Goal: Information Seeking & Learning: Learn about a topic

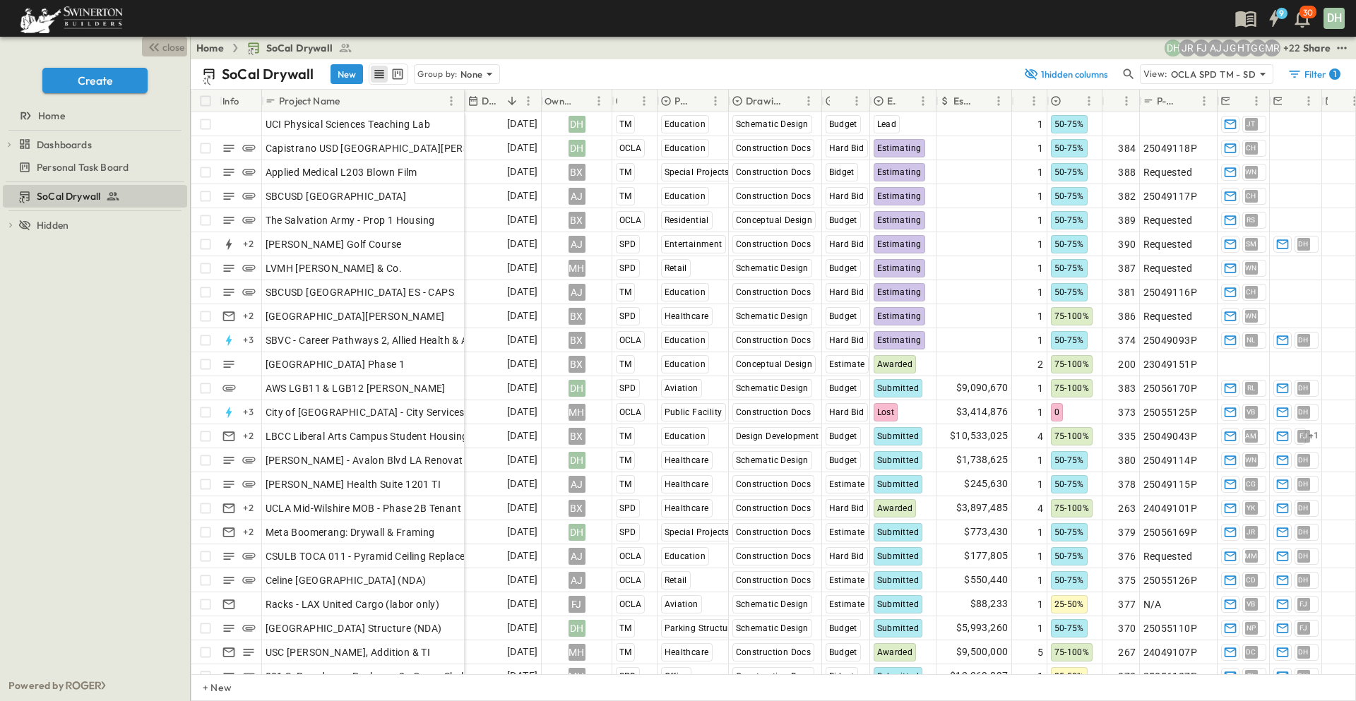
click at [169, 48] on span "close" at bounding box center [173, 47] width 22 height 14
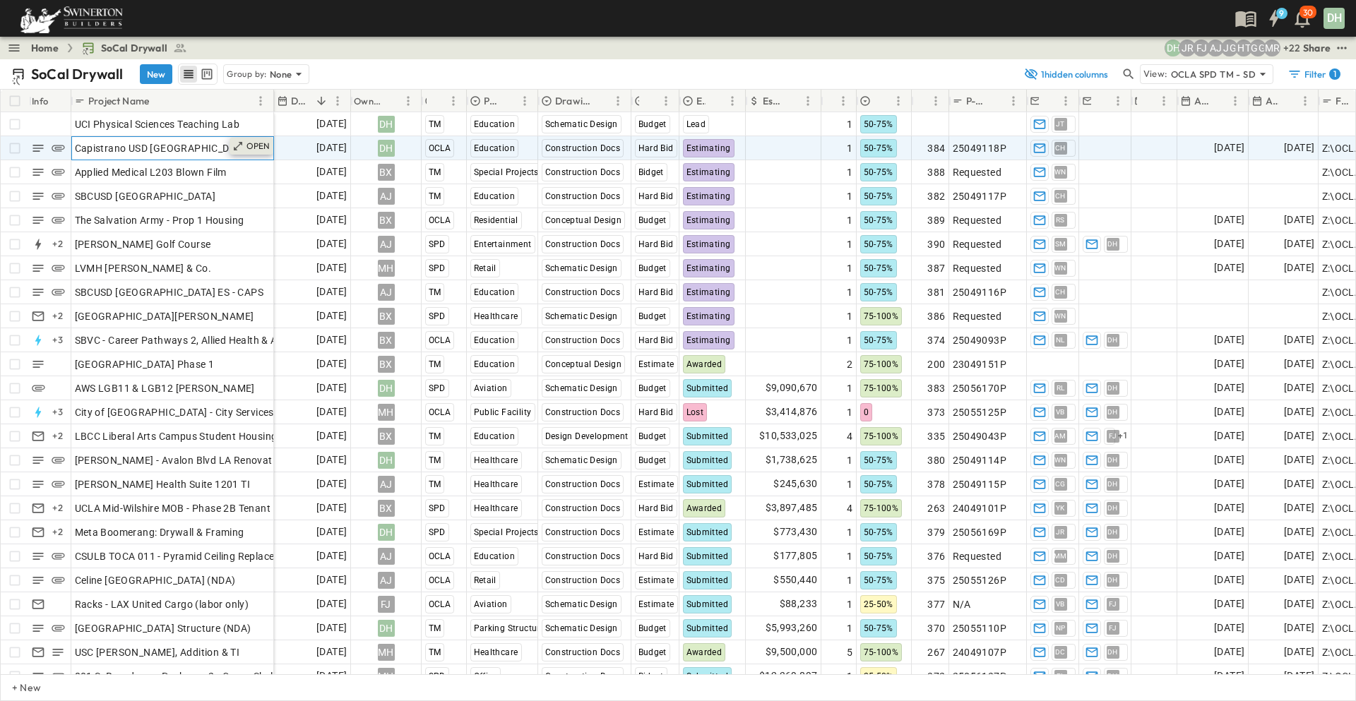
click at [248, 149] on p "OPEN" at bounding box center [258, 146] width 24 height 11
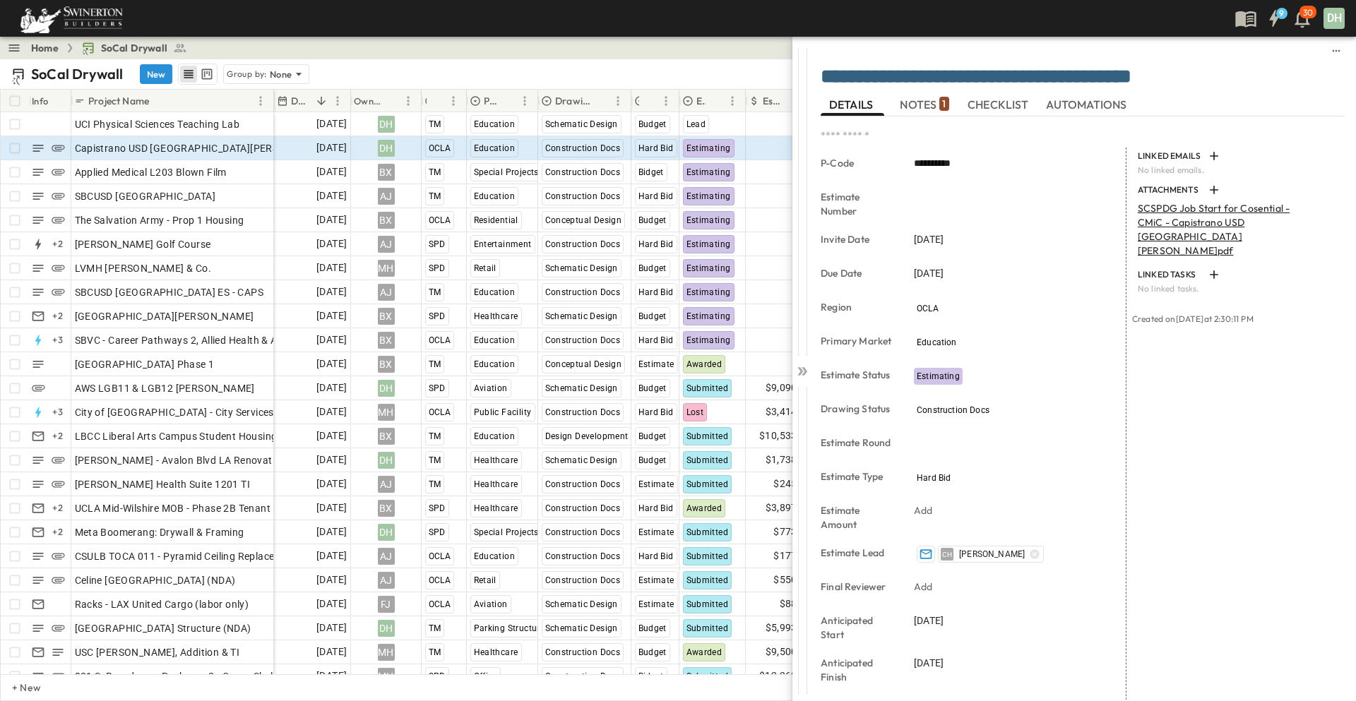
click at [917, 101] on span "NOTES 1" at bounding box center [924, 104] width 49 height 13
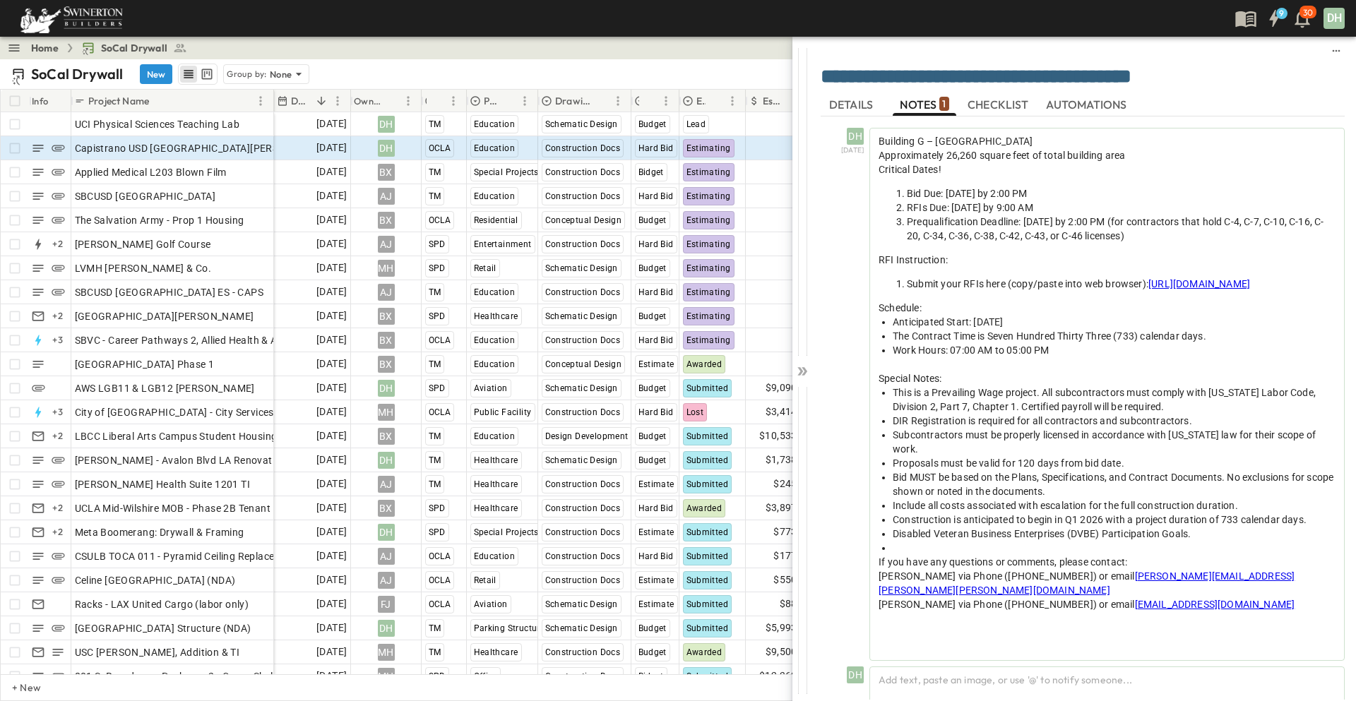
click at [1006, 107] on span "CHECKLIST" at bounding box center [999, 104] width 64 height 13
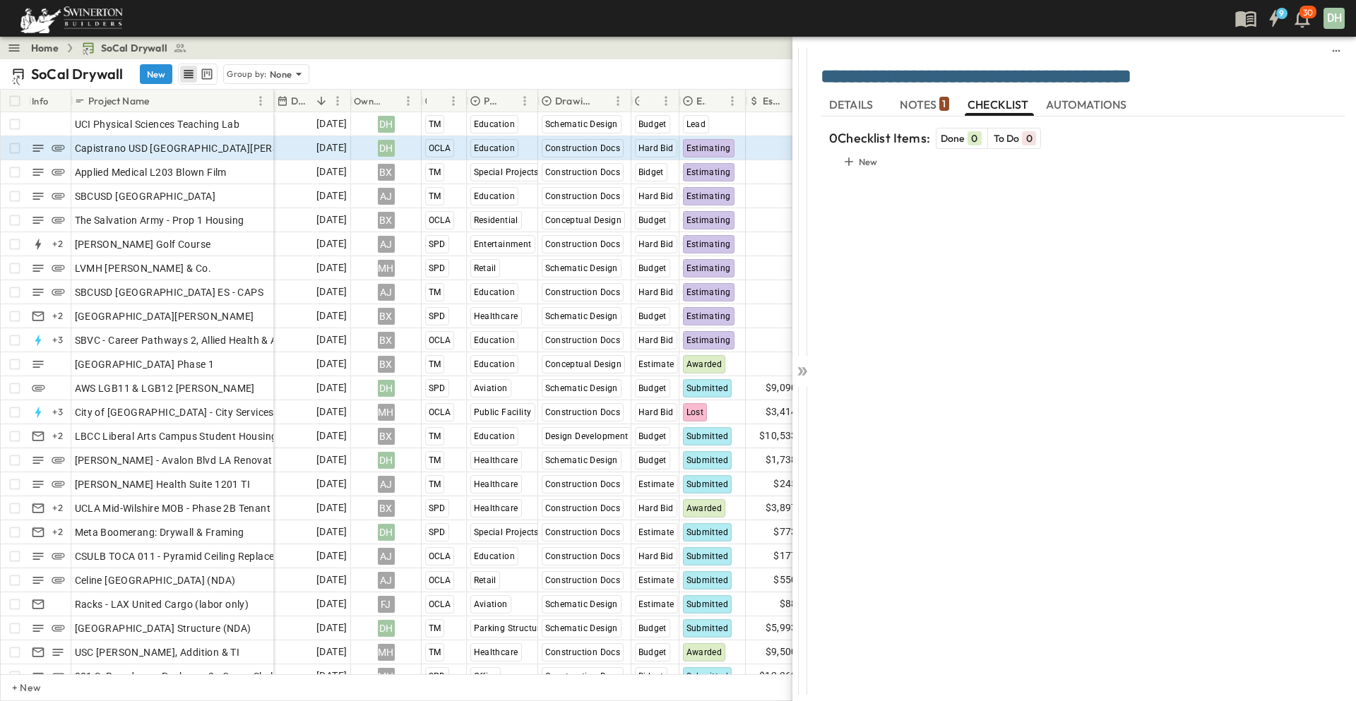
click at [1092, 102] on span "AUTOMATIONS" at bounding box center [1088, 104] width 84 height 13
click at [1020, 105] on span "CHECKLIST" at bounding box center [999, 104] width 64 height 13
click at [924, 100] on span "NOTES 1" at bounding box center [924, 104] width 49 height 13
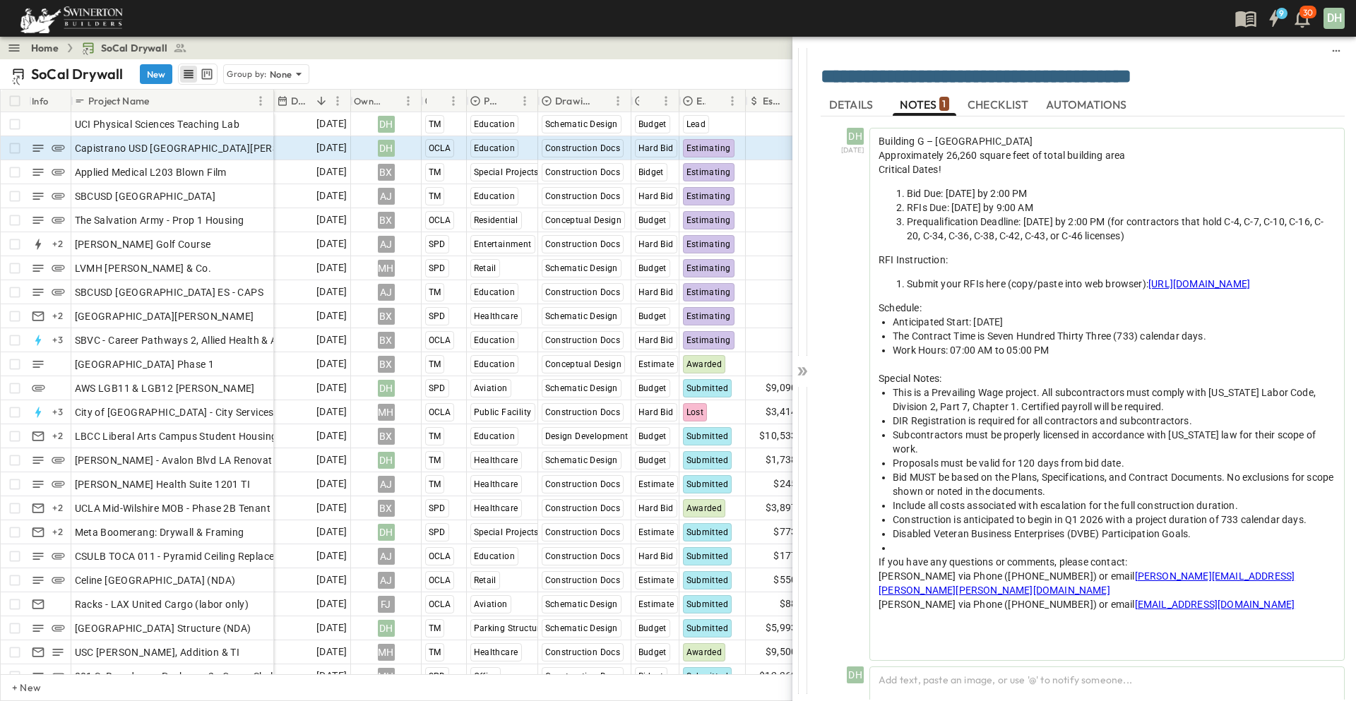
click at [857, 99] on span "DETAILS" at bounding box center [852, 104] width 47 height 13
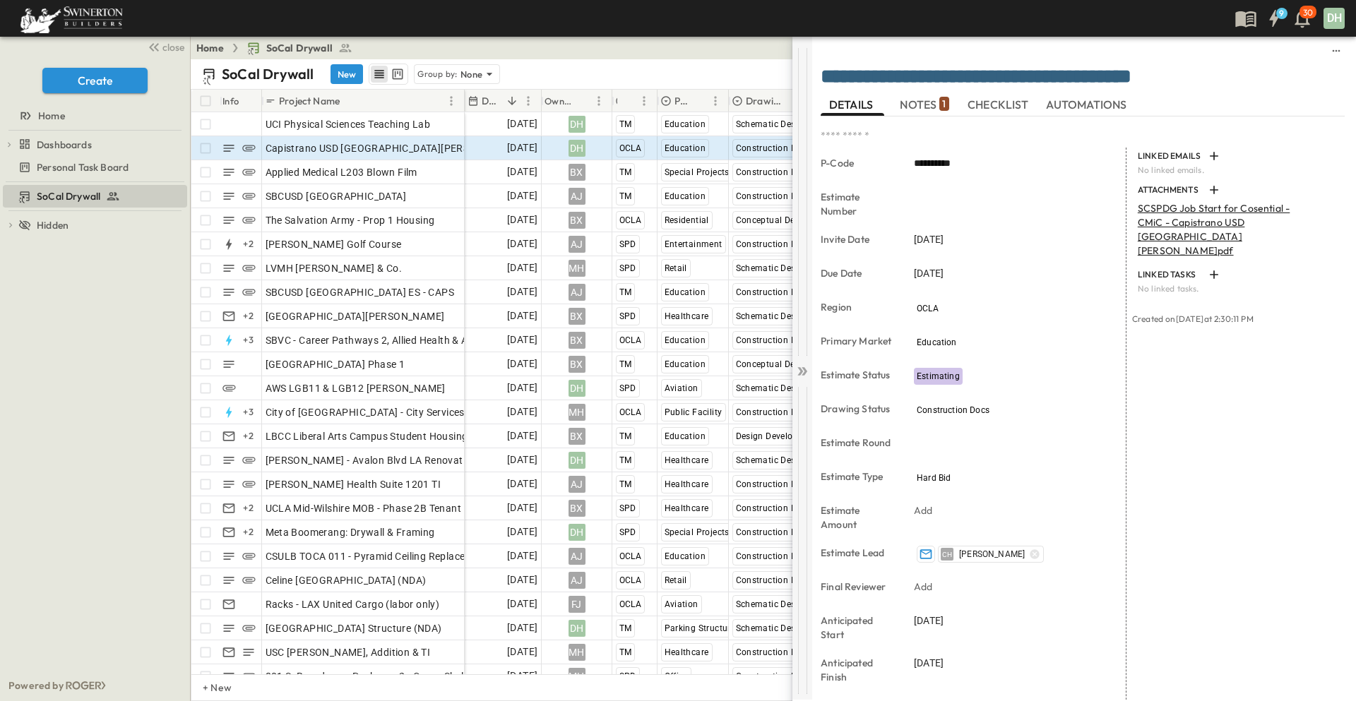
click at [801, 370] on icon at bounding box center [800, 371] width 6 height 8
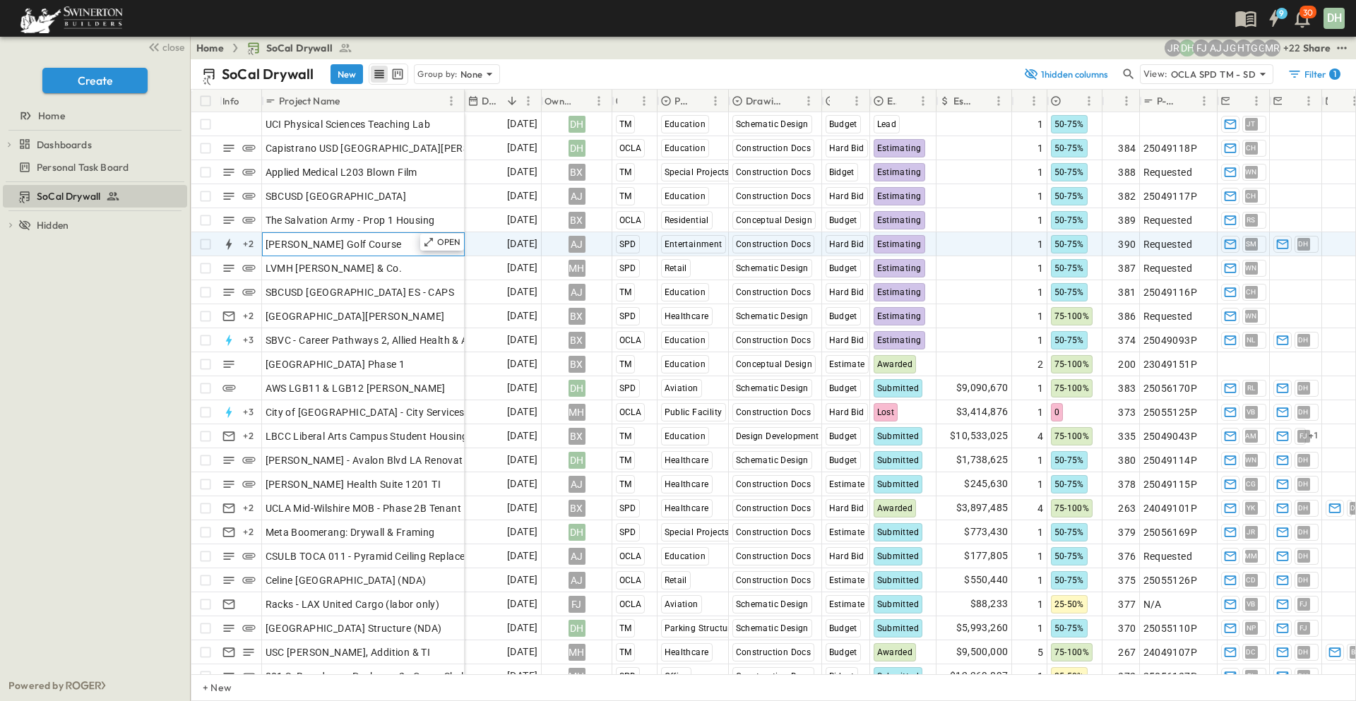
click at [402, 249] on span "[PERSON_NAME] Golf Course" at bounding box center [334, 244] width 136 height 14
type input "**********"
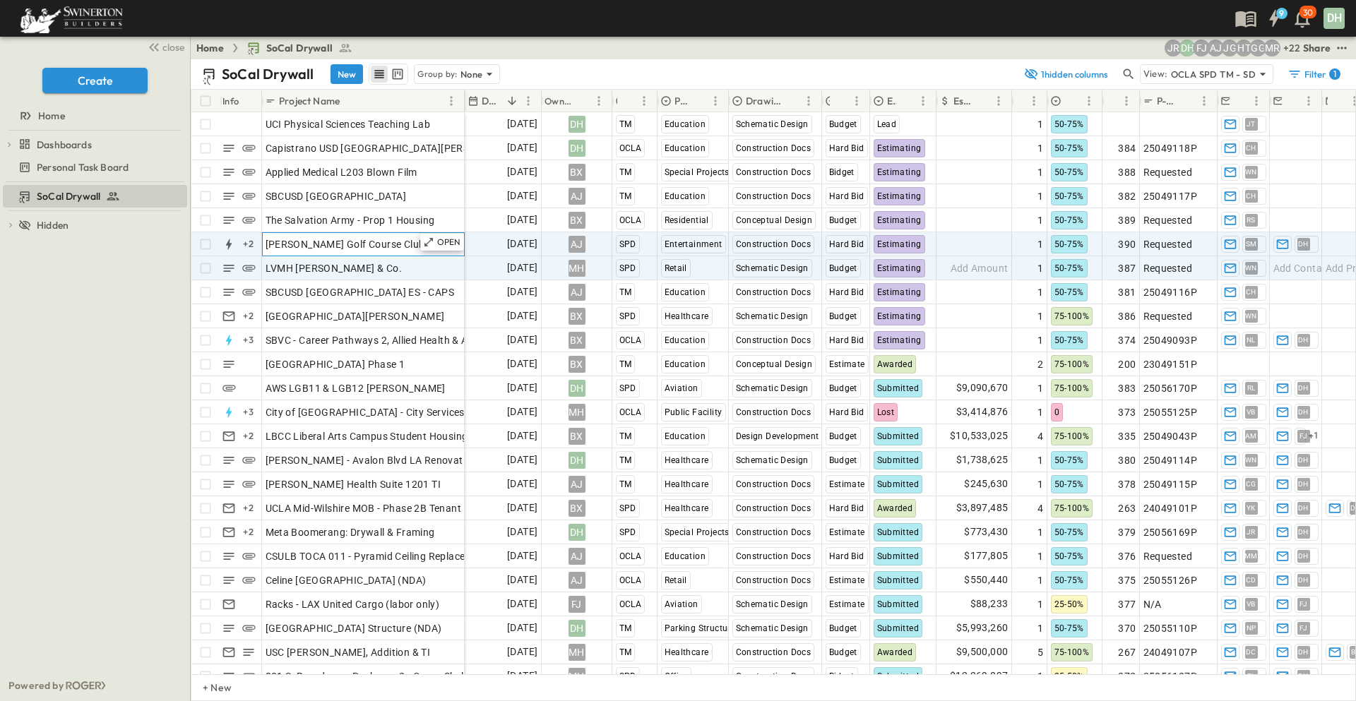
click at [407, 244] on span "Maggie Hathaway Golf Course Clubhouse" at bounding box center [360, 244] width 188 height 14
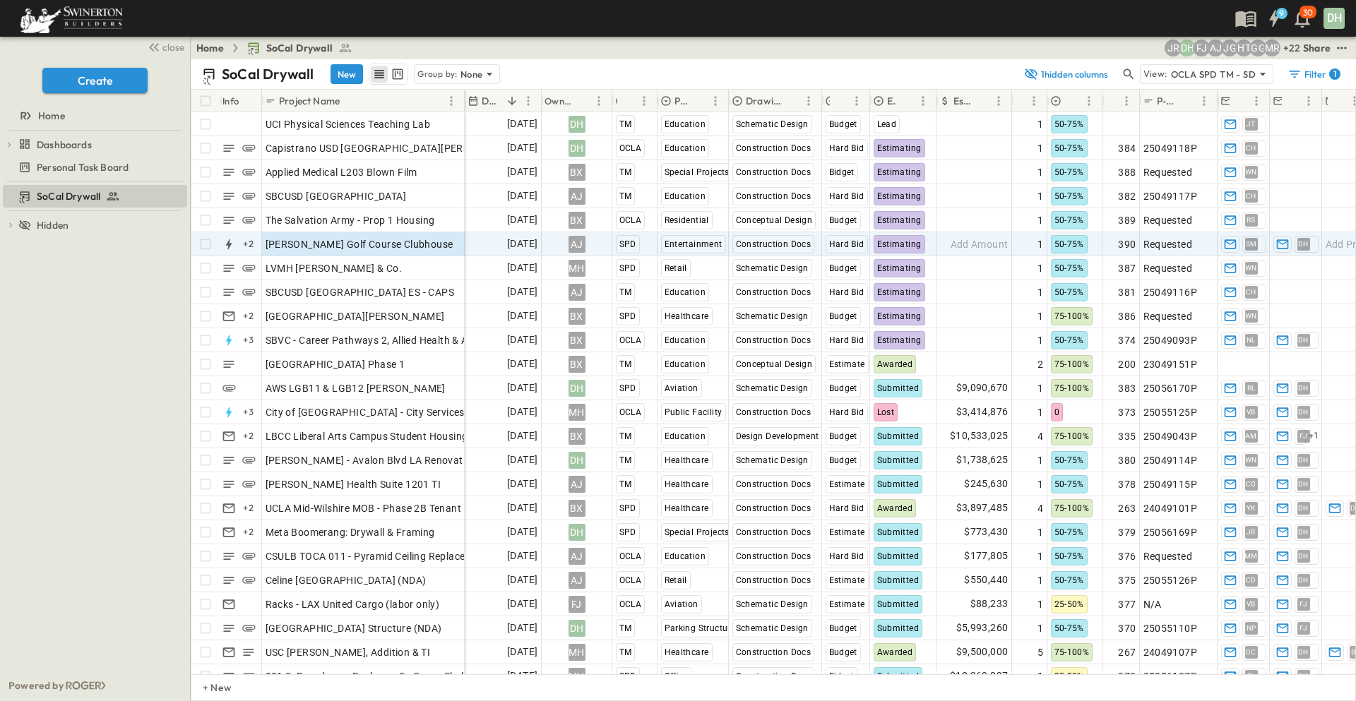
click at [143, 303] on div "SoCal Drywall To pick up a draggable item, press the space bar. While dragging,…" at bounding box center [95, 426] width 190 height 488
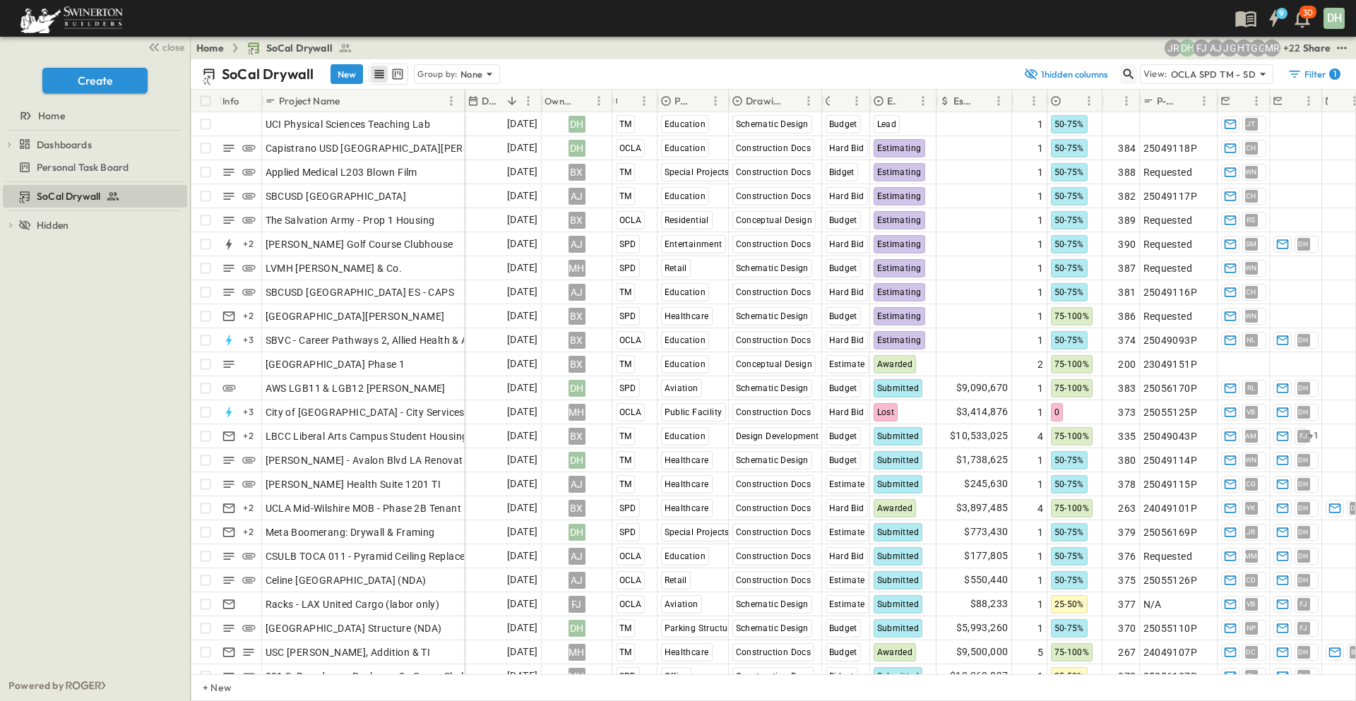
click at [1128, 76] on icon "button" at bounding box center [1128, 74] width 11 height 11
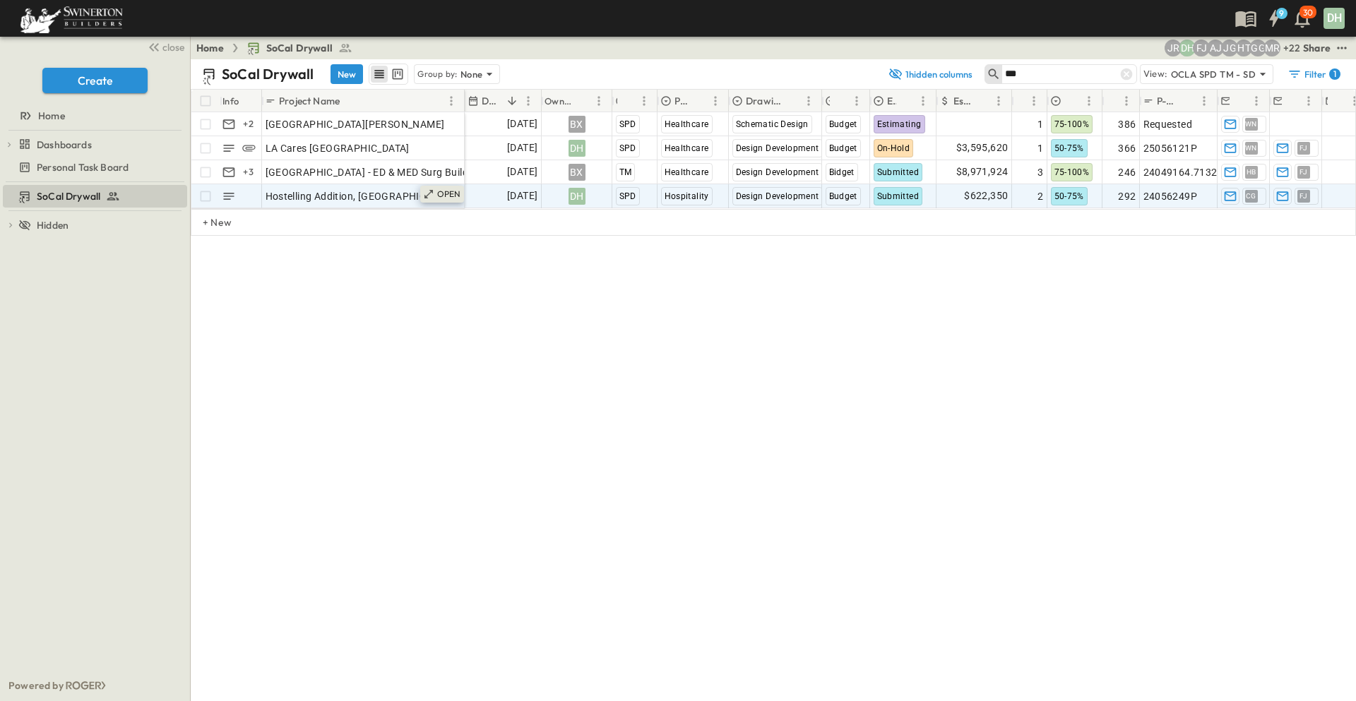
type input "***"
click at [436, 194] on div "OPEN" at bounding box center [442, 194] width 44 height 17
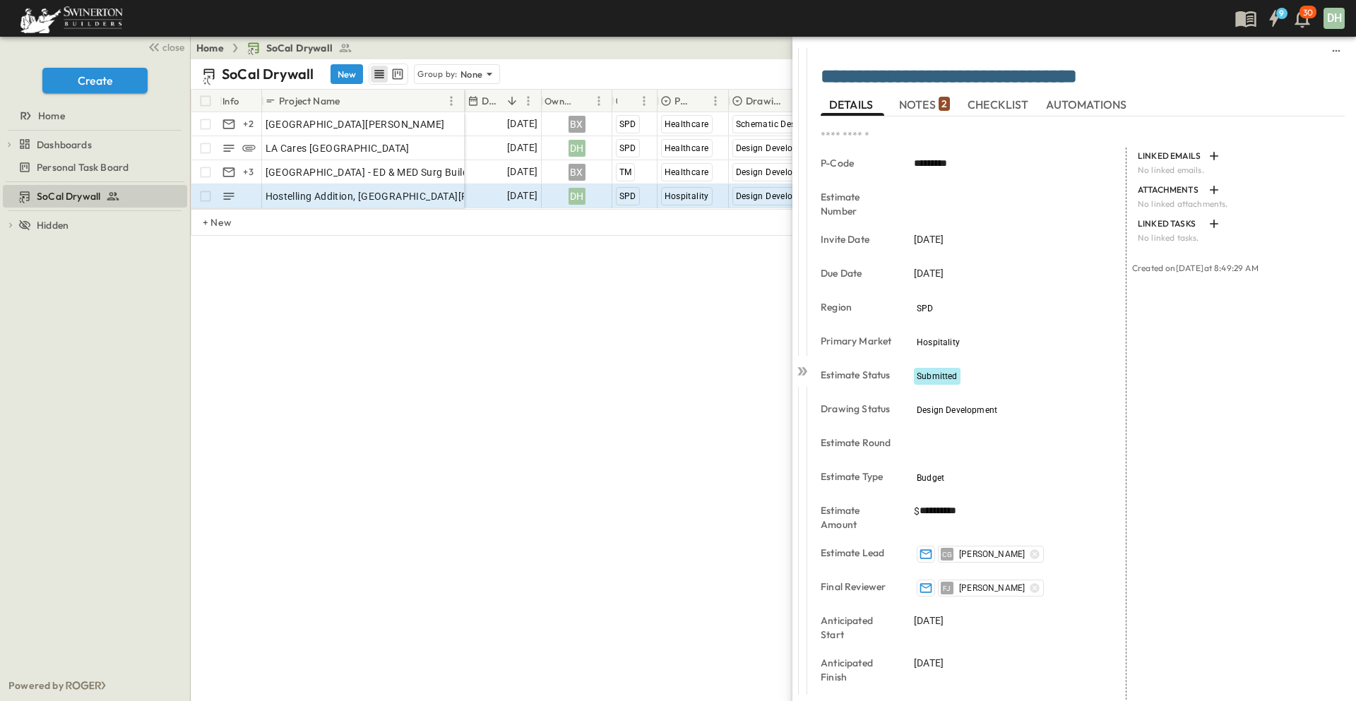
click at [915, 102] on span "NOTES 2" at bounding box center [924, 104] width 51 height 13
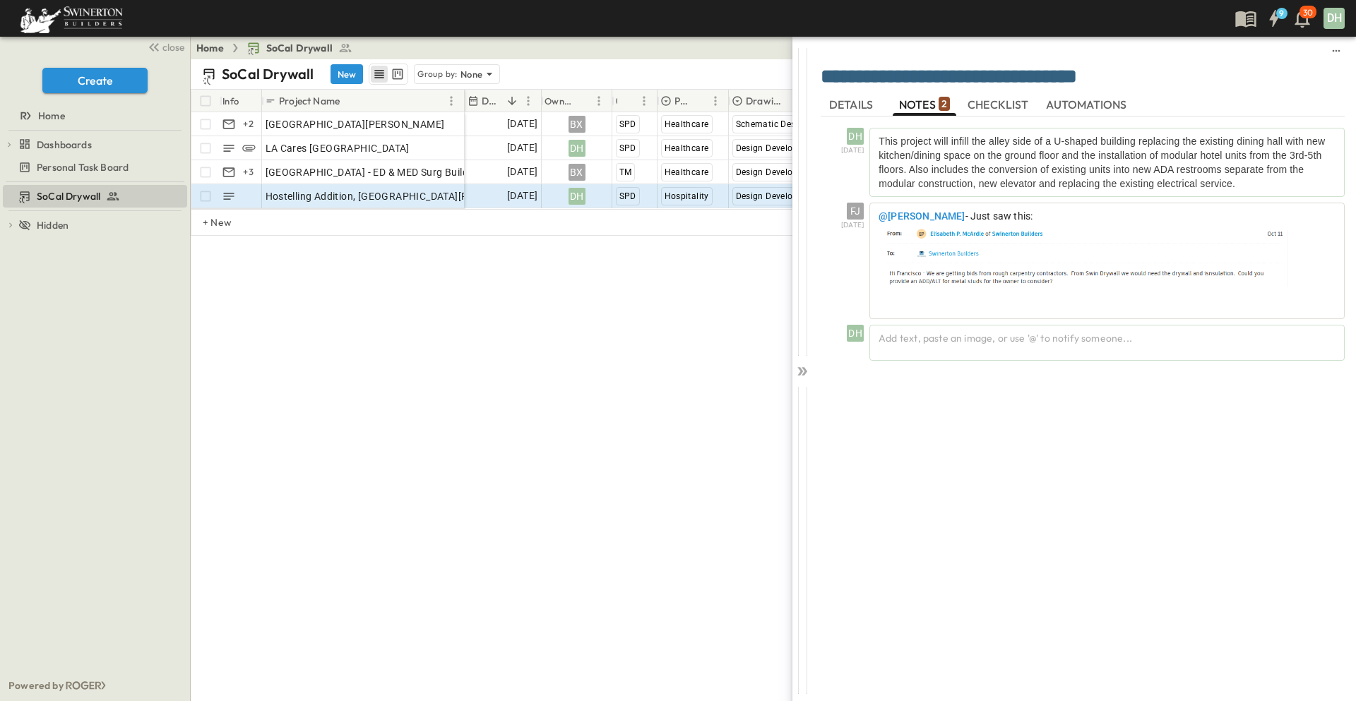
click at [650, 341] on div "SoCal Drywall New Group by: None 1 hidden columns *** View: OCLA SPD TM - SD Fi…" at bounding box center [773, 380] width 1165 height 642
click at [369, 194] on span "Hostelling Addition, Santa Monica" at bounding box center [402, 196] width 272 height 14
click at [803, 371] on icon at bounding box center [802, 371] width 14 height 14
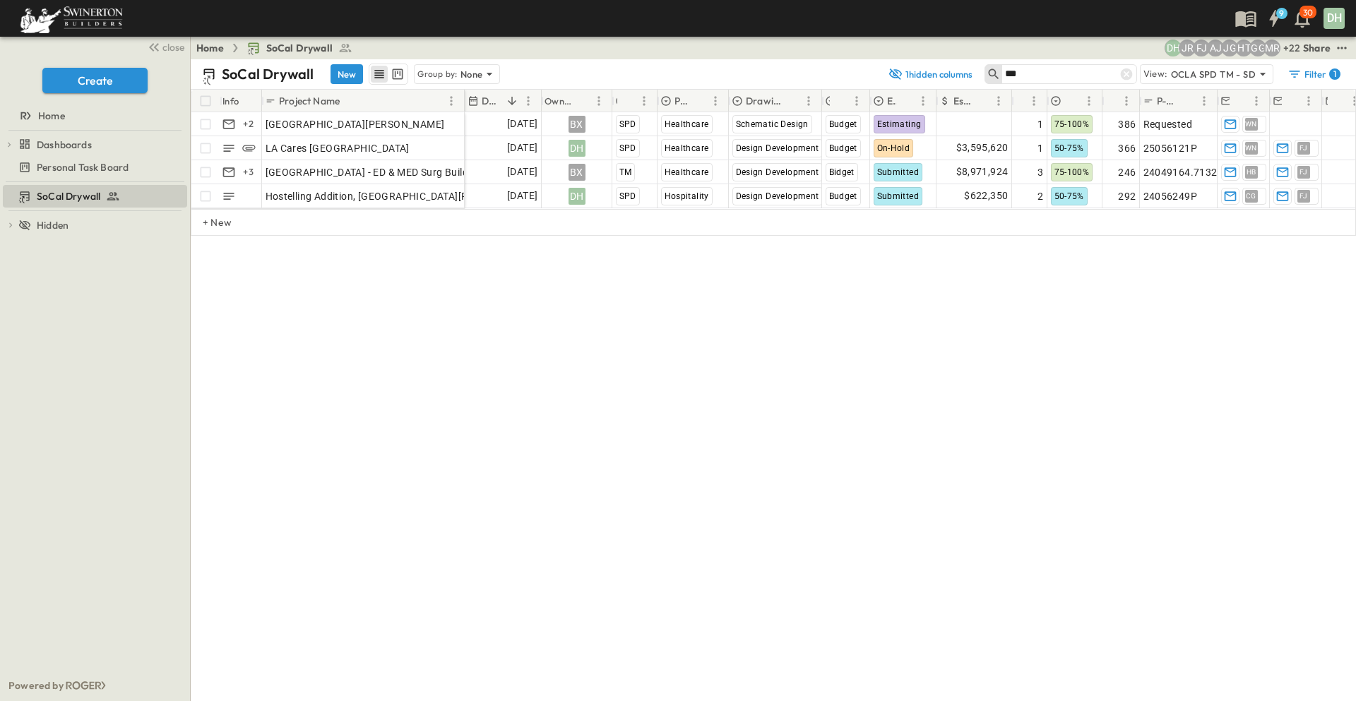
click at [350, 310] on div "SoCal Drywall New Group by: None 1 hidden columns *** View: OCLA SPD TM - SD Fi…" at bounding box center [773, 380] width 1165 height 642
drag, startPoint x: 1035, startPoint y: 72, endPoint x: 980, endPoint y: 82, distance: 55.3
click at [980, 82] on div "1 hidden columns *** View: OCLA SPD TM - SD Filter 1" at bounding box center [1112, 74] width 465 height 20
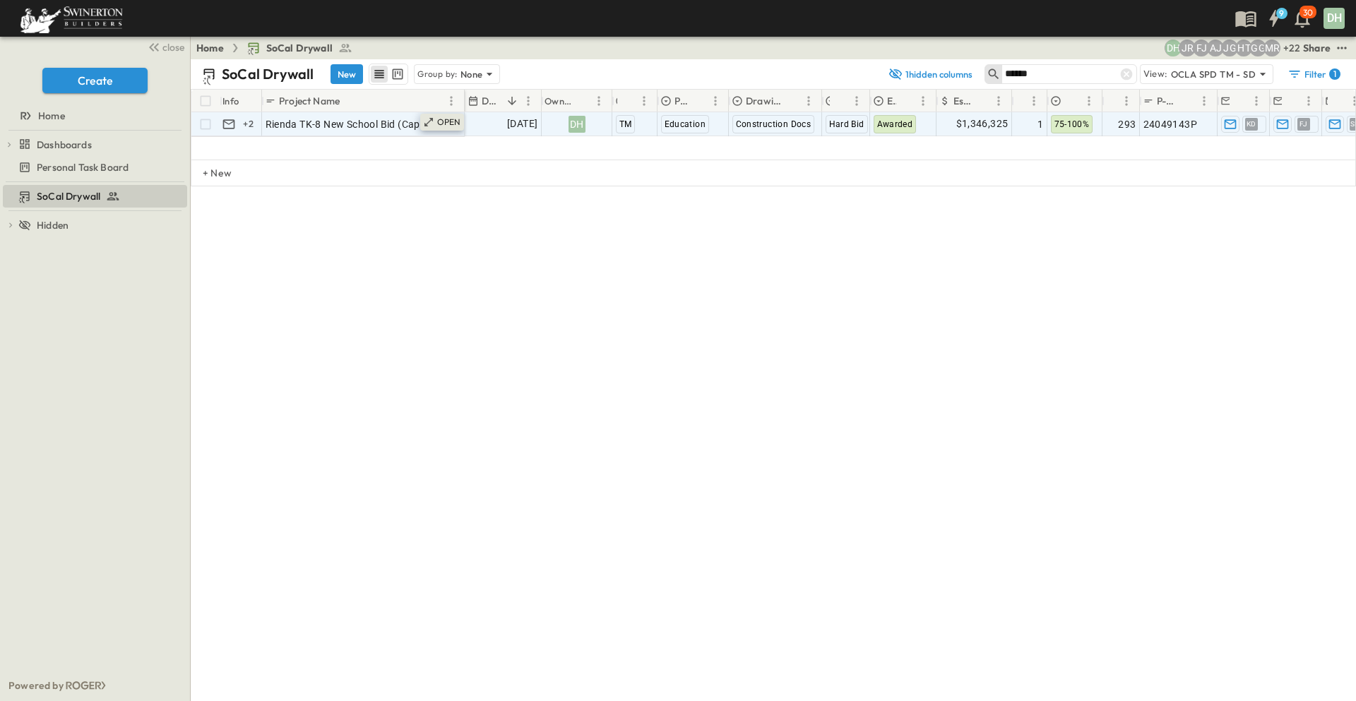
type input "******"
click at [450, 117] on p "OPEN" at bounding box center [449, 122] width 24 height 11
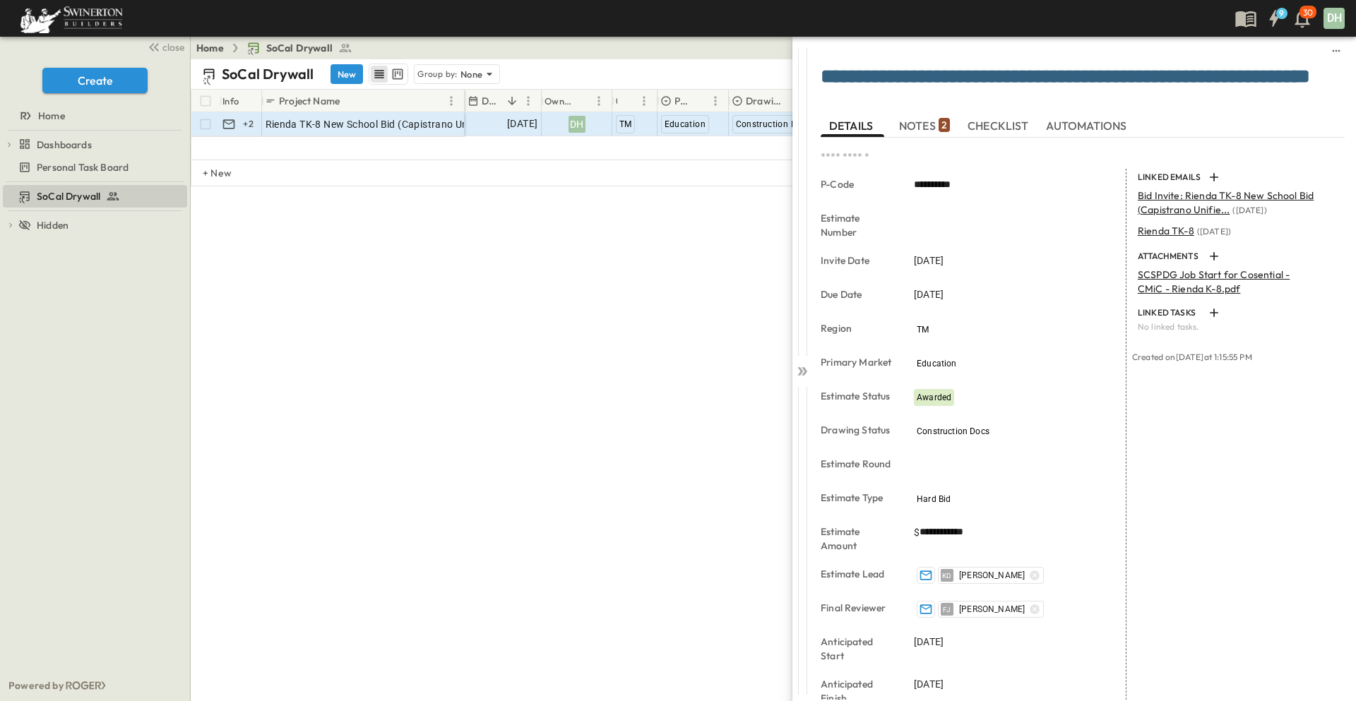
click at [917, 121] on span "NOTES 2" at bounding box center [924, 125] width 51 height 13
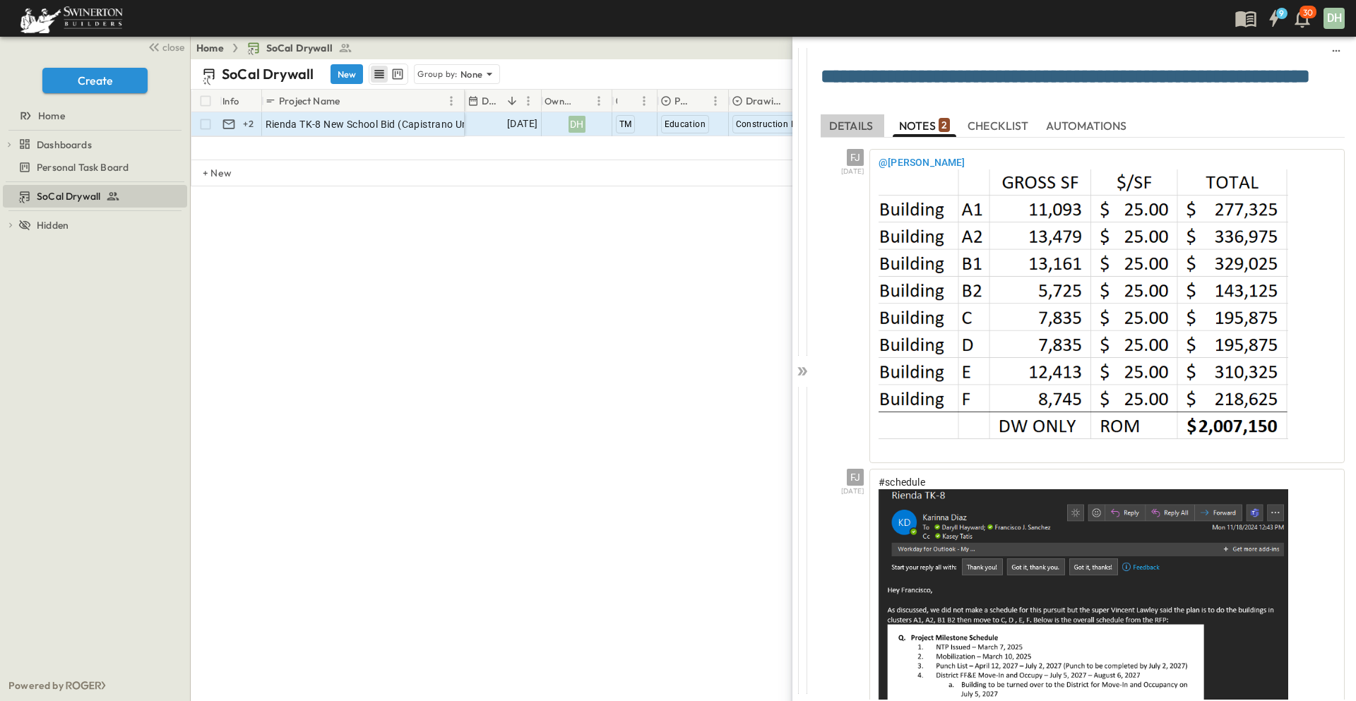
click at [842, 124] on span "DETAILS" at bounding box center [852, 125] width 47 height 13
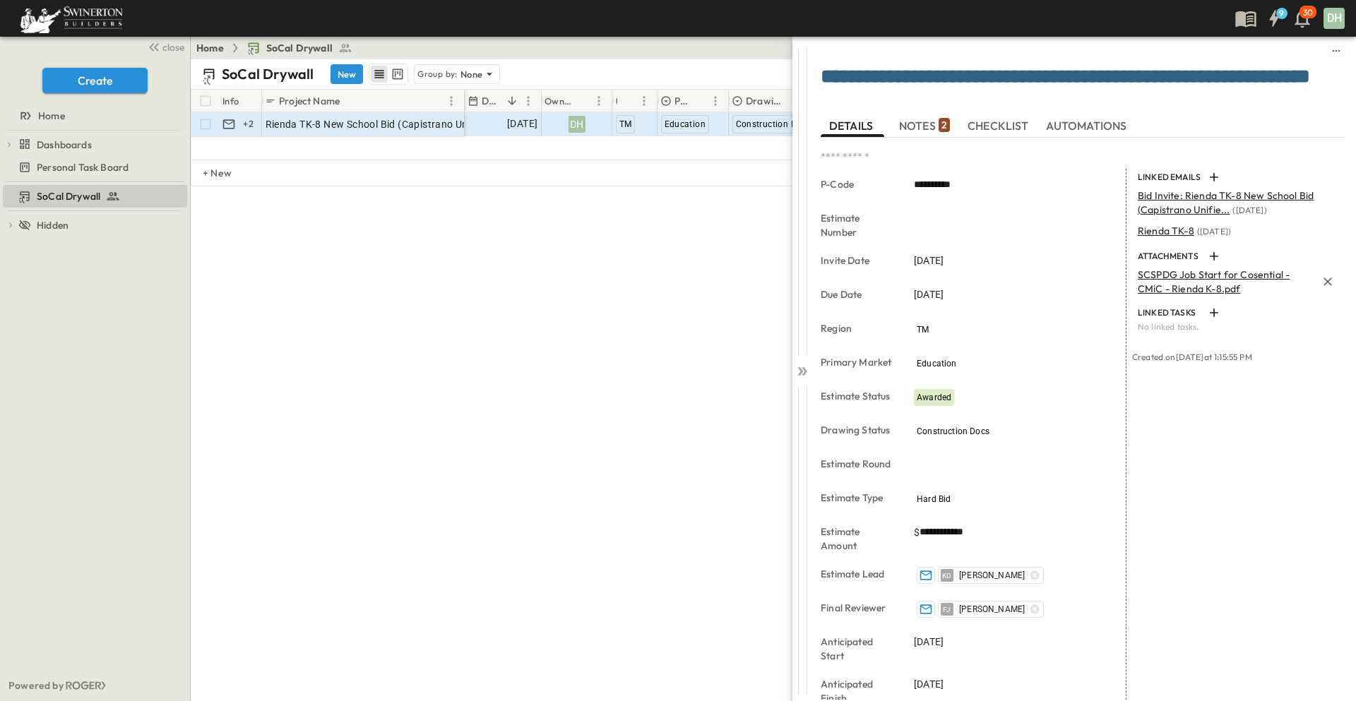
click at [1152, 277] on p "SCSPDG Job Start for Cosential - CMiC - Rienda K-8.pdf" at bounding box center [1227, 282] width 179 height 28
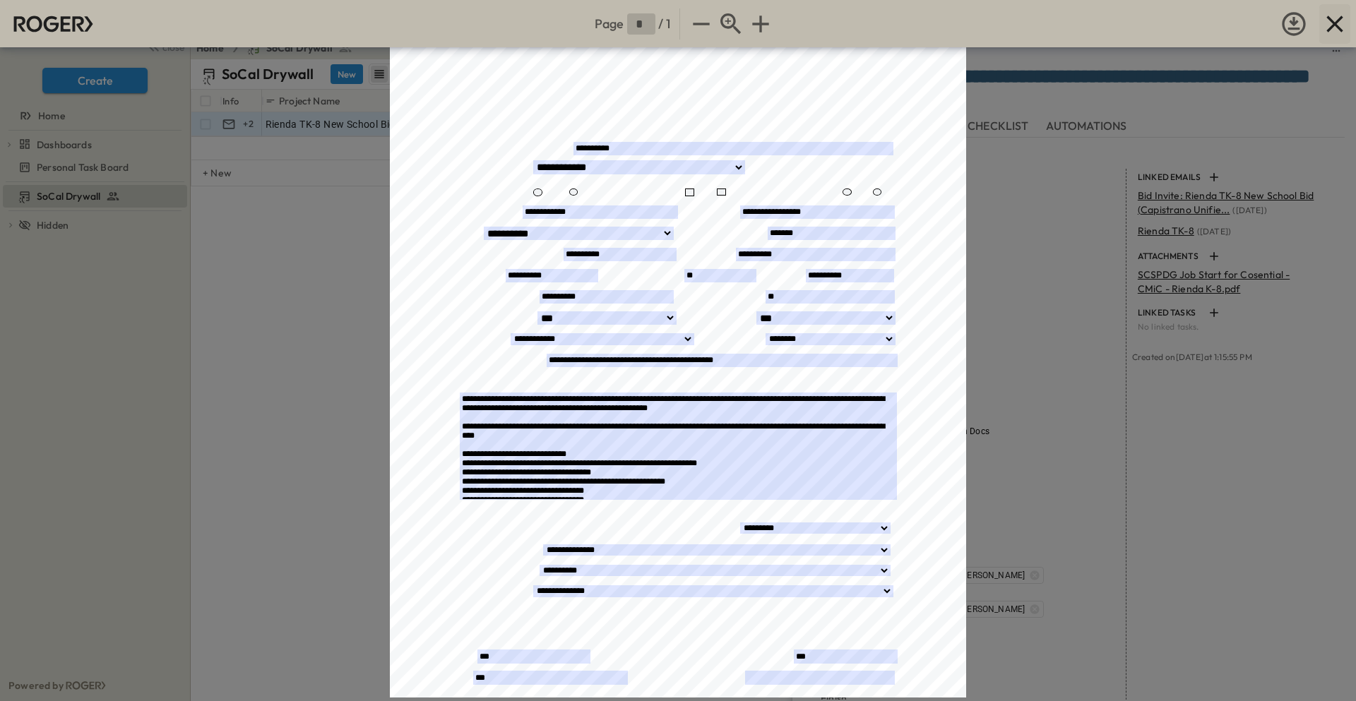
drag, startPoint x: 1345, startPoint y: 23, endPoint x: 1328, endPoint y: 31, distance: 18.3
click at [1345, 23] on icon "button" at bounding box center [1335, 24] width 28 height 28
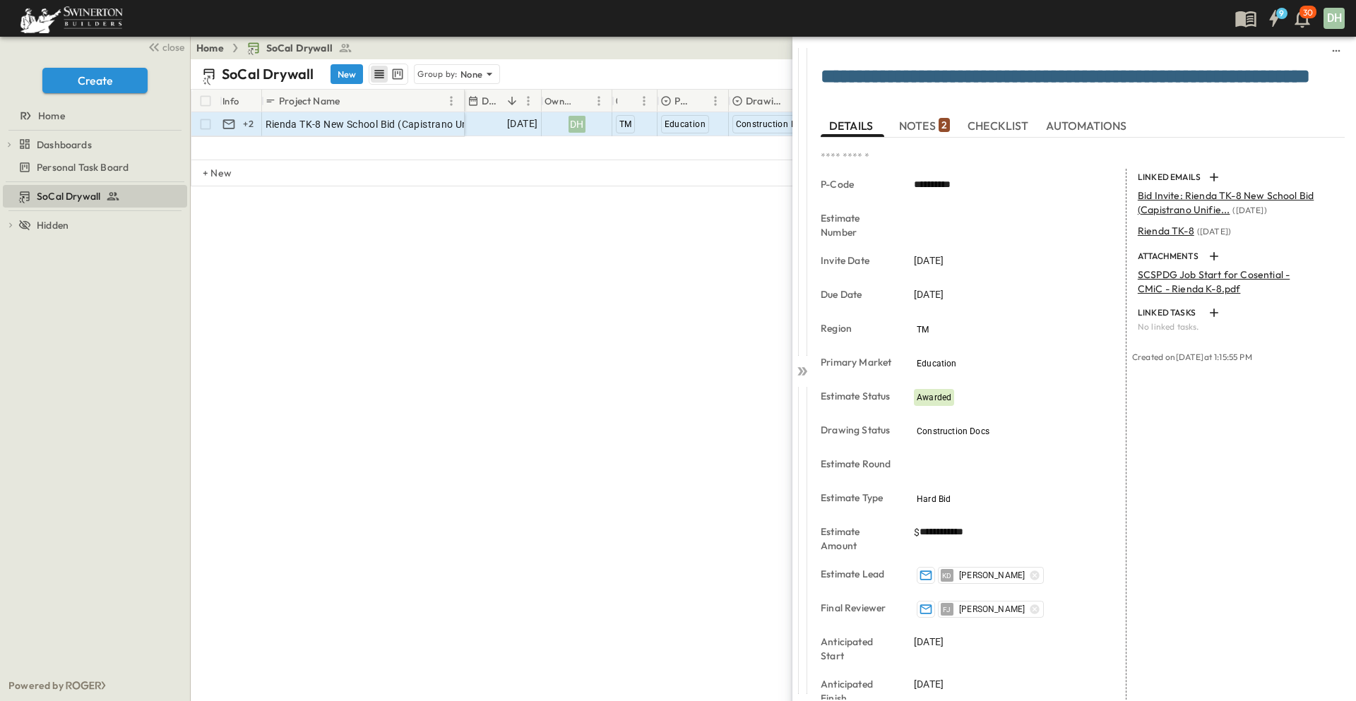
click at [938, 119] on button "NOTES 2" at bounding box center [925, 125] width 64 height 23
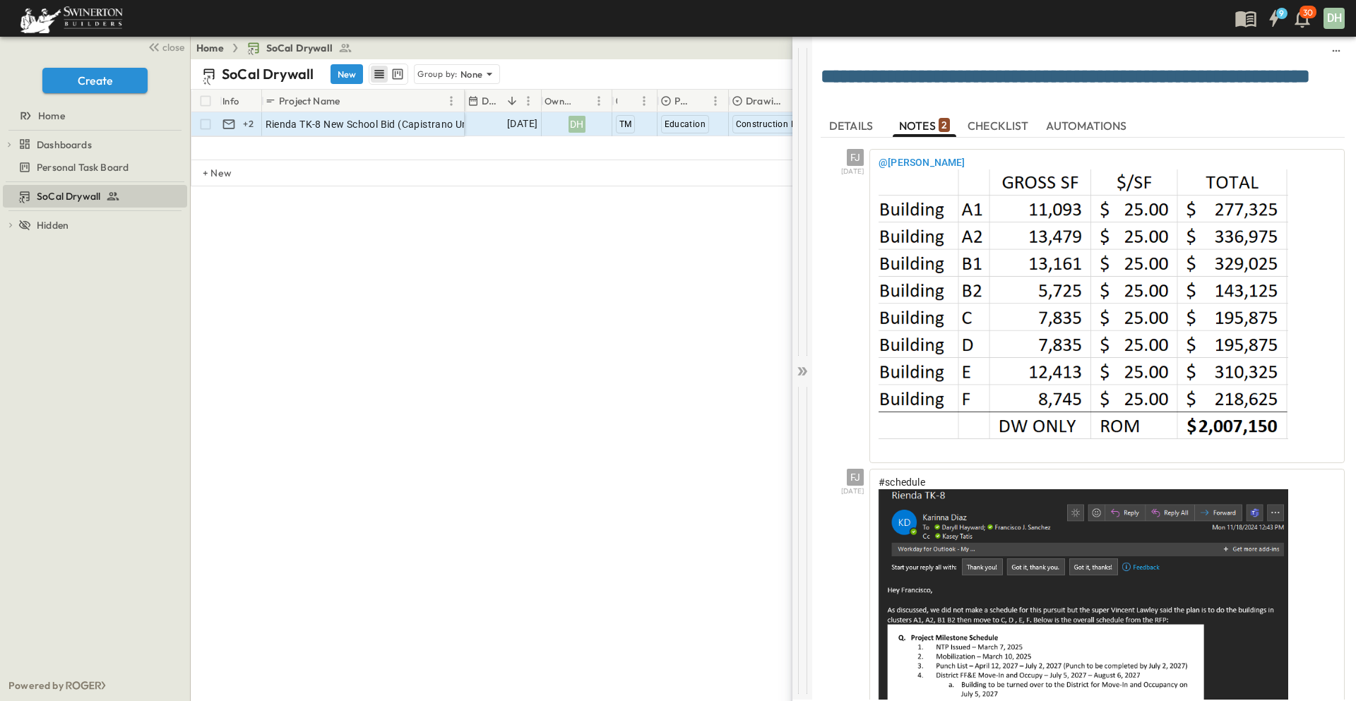
click at [803, 373] on icon at bounding box center [802, 371] width 14 height 14
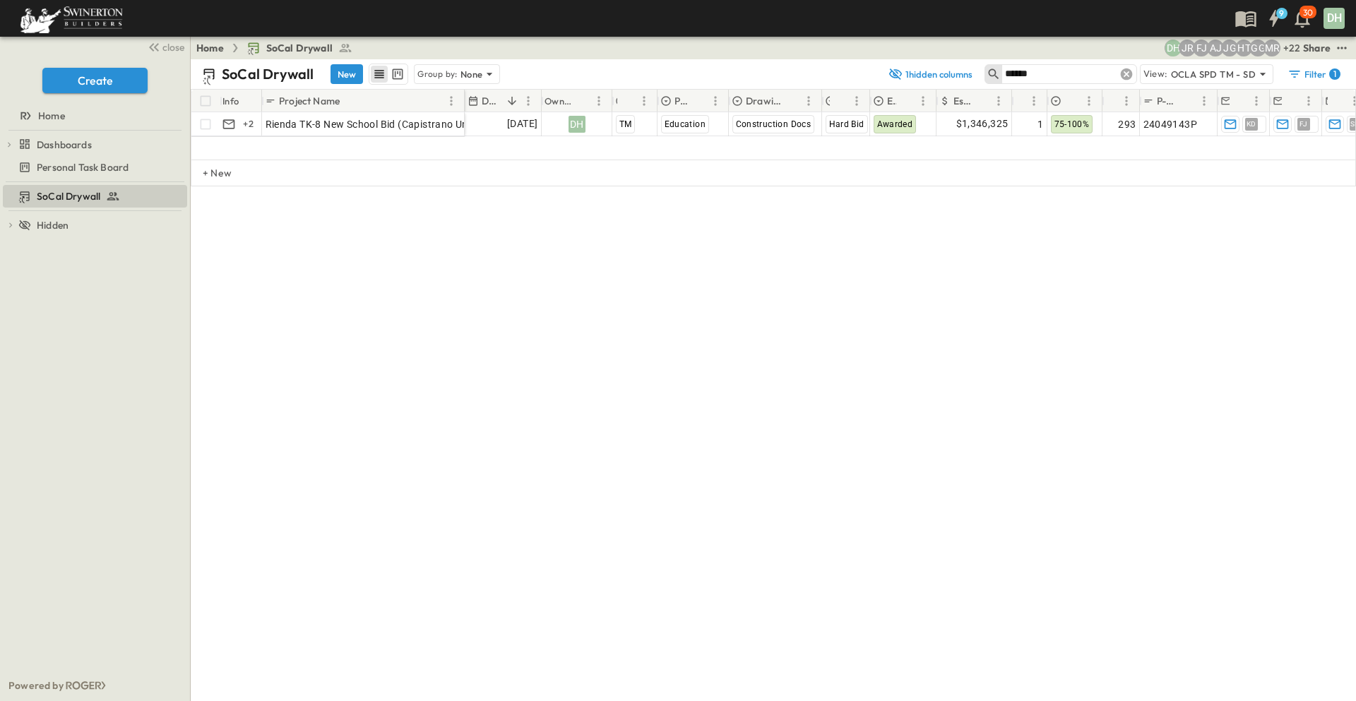
click at [1127, 73] on icon at bounding box center [1126, 74] width 12 height 12
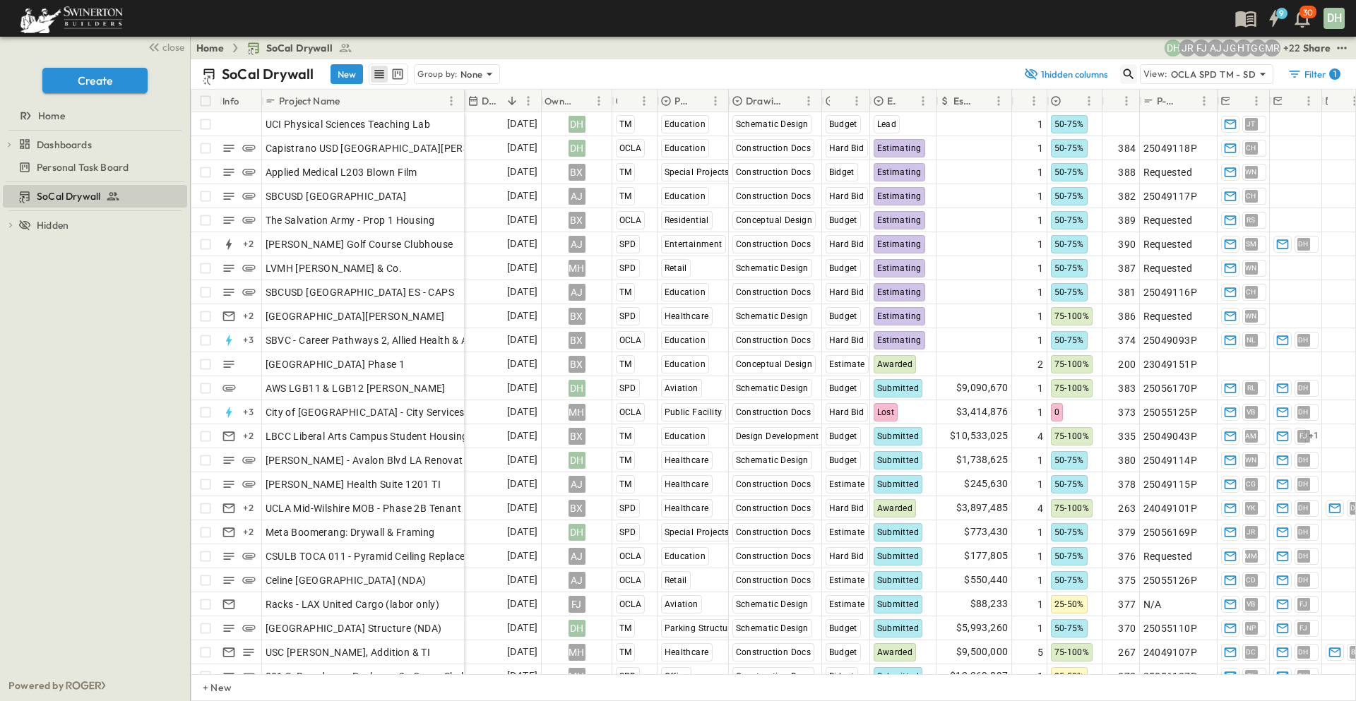
click at [1131, 74] on icon "button" at bounding box center [1128, 74] width 14 height 14
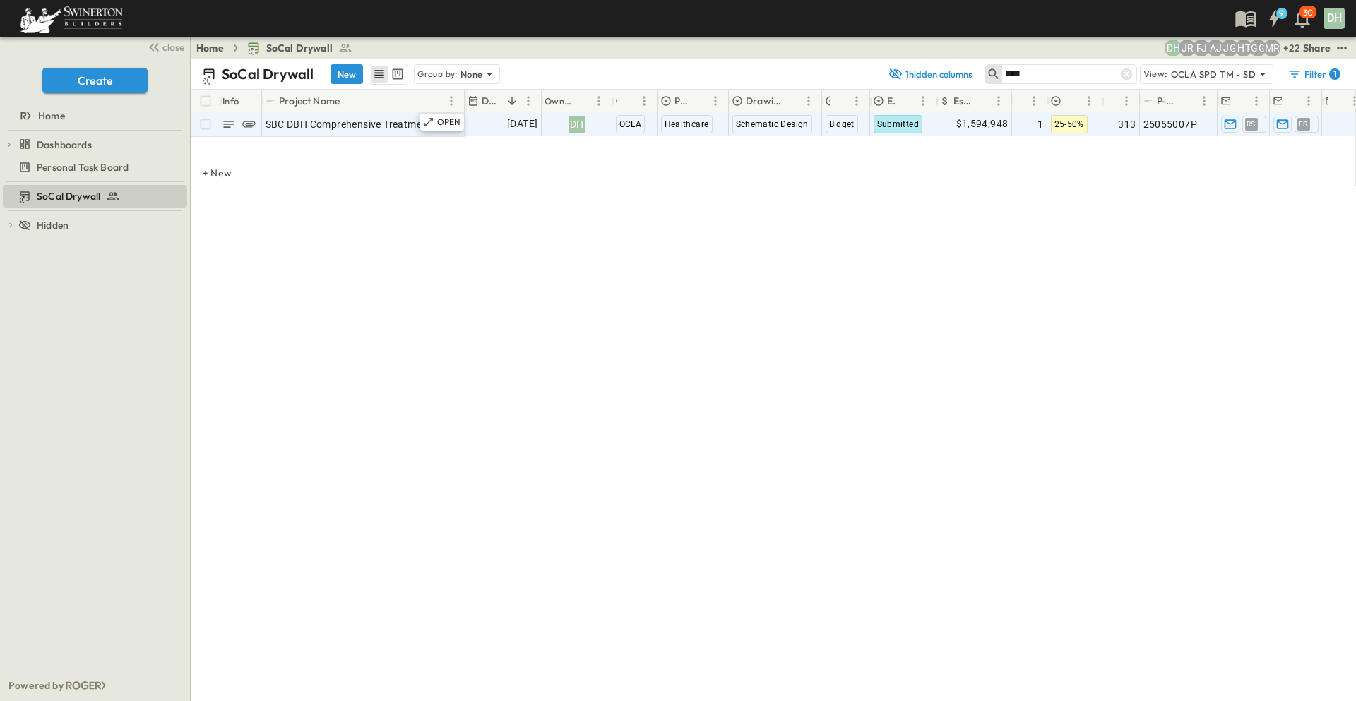
type input "***"
drag, startPoint x: 373, startPoint y: 124, endPoint x: 412, endPoint y: 124, distance: 38.8
click at [374, 124] on span "SBC DBH Comprehensive Treatment Campus" at bounding box center [369, 124] width 207 height 14
click at [458, 124] on p "OPEN" at bounding box center [449, 122] width 24 height 11
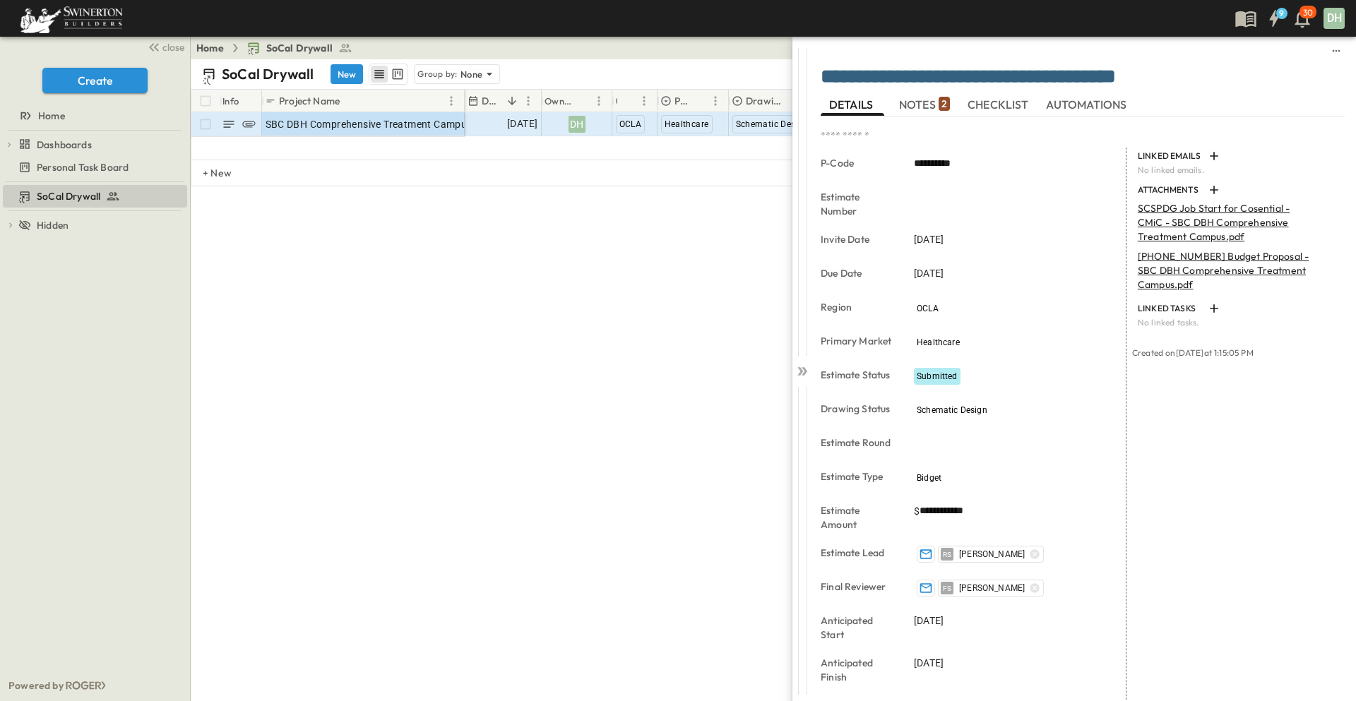
click at [929, 104] on span "NOTES 2" at bounding box center [924, 104] width 51 height 13
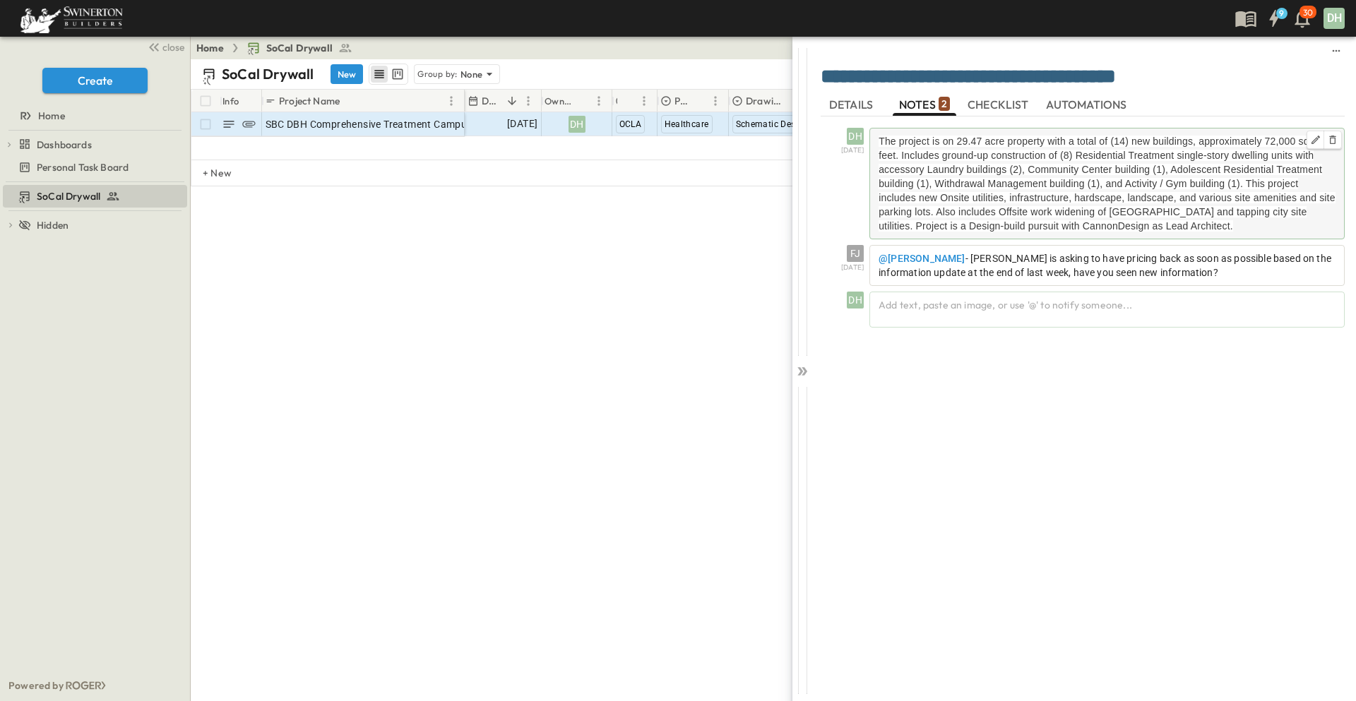
click at [993, 189] on span "The project is on 29.47 acre property with a total of (14) new buildings, appro…" at bounding box center [1106, 184] width 456 height 96
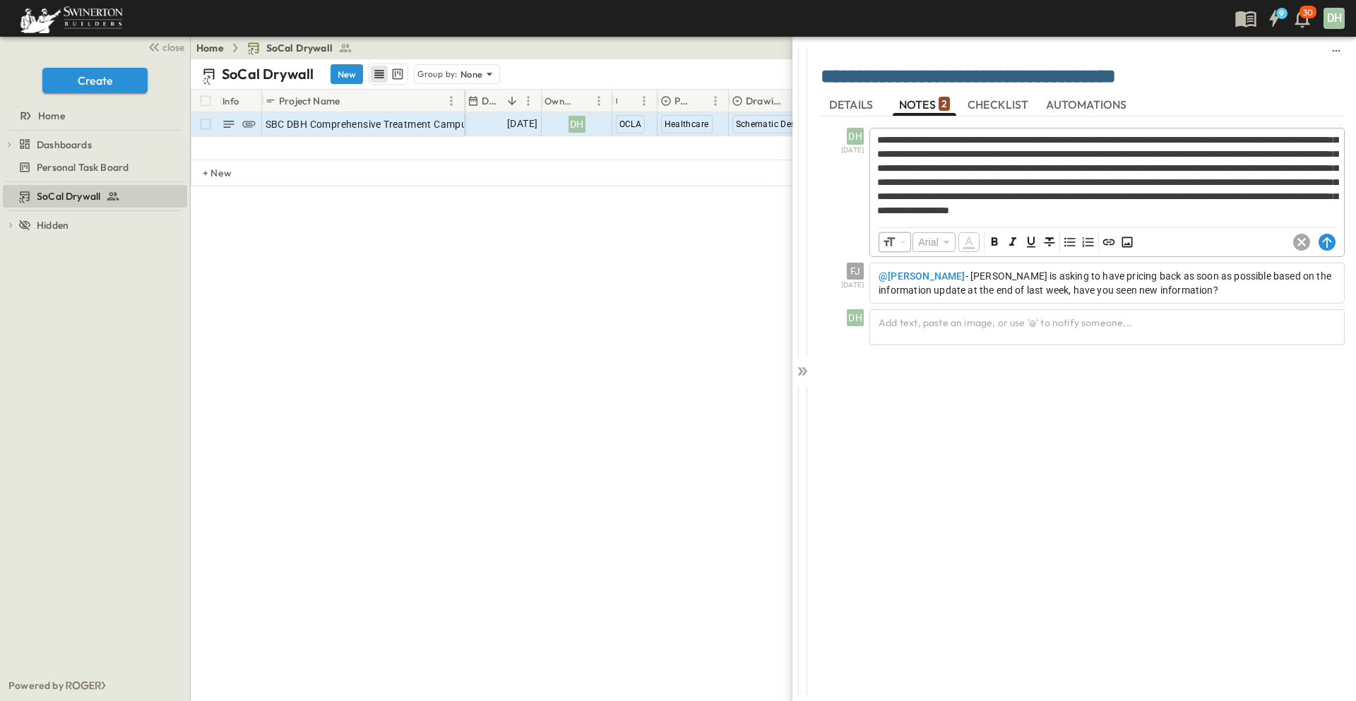
click at [702, 283] on div "Info Project Name Due Date Owner Region Primary Market Drawing Status Estimate …" at bounding box center [773, 195] width 1165 height 212
click at [797, 376] on icon at bounding box center [802, 371] width 14 height 14
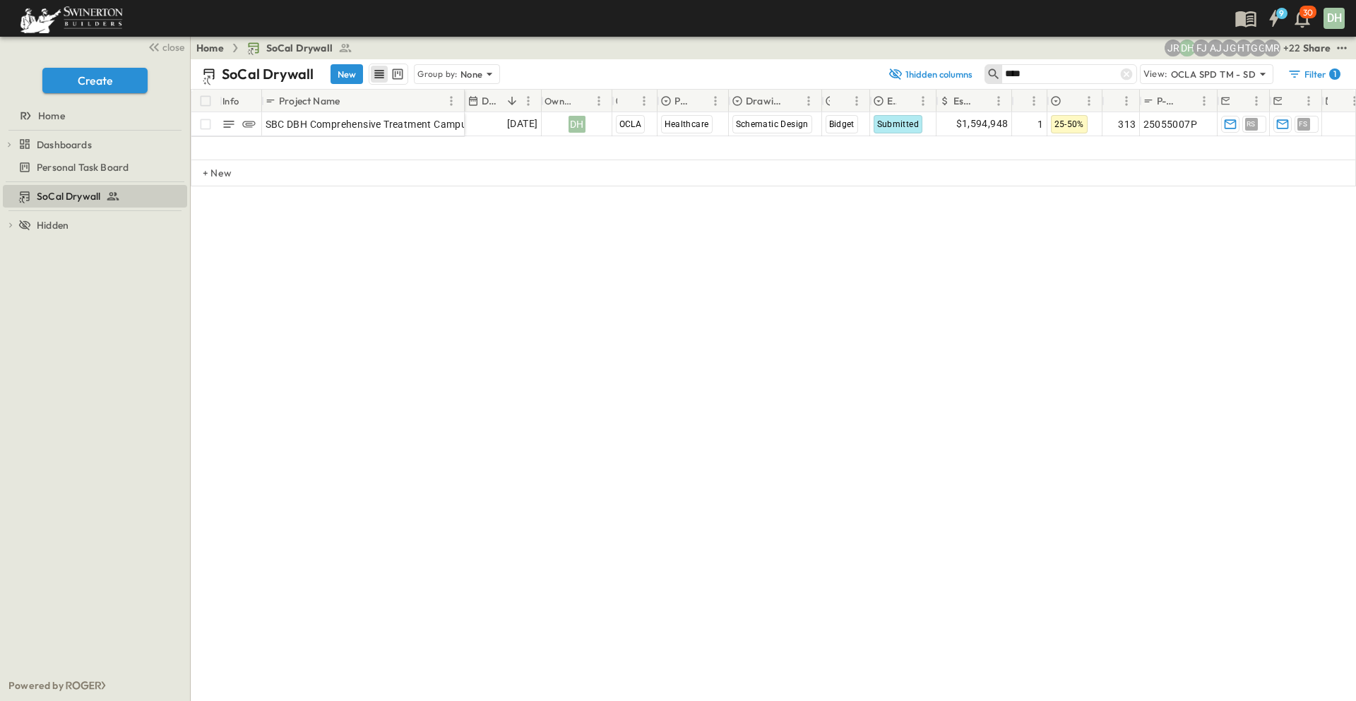
drag, startPoint x: 696, startPoint y: 193, endPoint x: 739, endPoint y: 250, distance: 71.5
click at [698, 198] on div "Info Project Name Due Date Owner Region Primary Market Drawing Status Estimate …" at bounding box center [773, 195] width 1165 height 212
click at [1131, 73] on icon at bounding box center [1126, 74] width 12 height 12
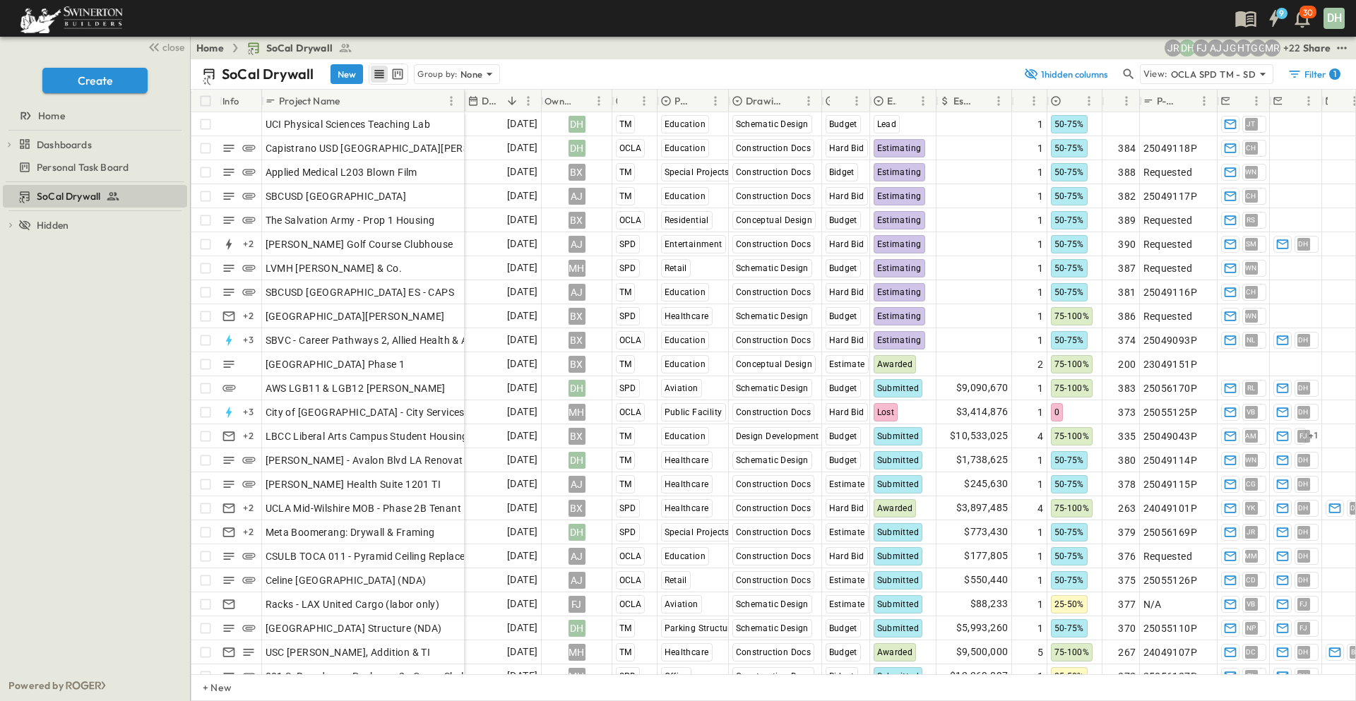
click at [131, 333] on div "SoCal Drywall To pick up a draggable item, press the space bar. While dragging,…" at bounding box center [95, 426] width 190 height 488
click at [1131, 76] on icon "button" at bounding box center [1128, 74] width 11 height 11
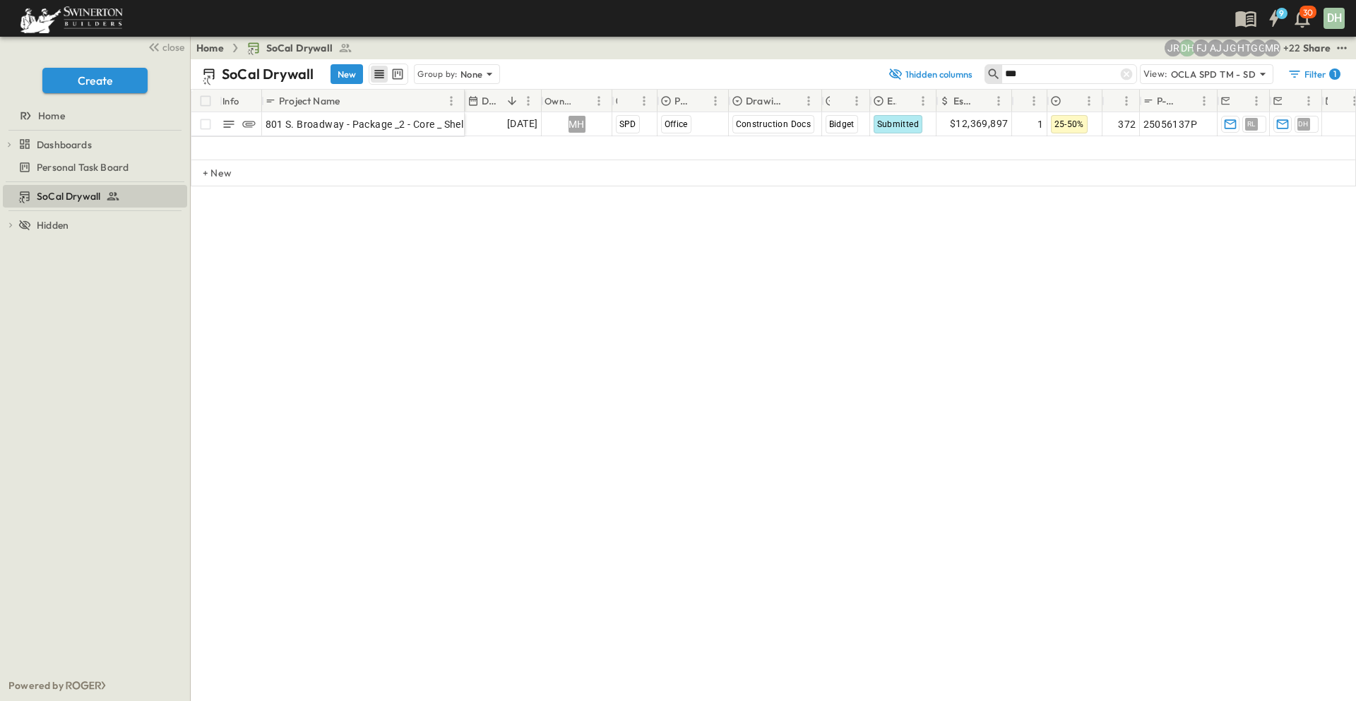
type input "***"
drag, startPoint x: 358, startPoint y: 290, endPoint x: 480, endPoint y: 306, distance: 123.3
click at [359, 290] on div "Info Project Name Due Date Owner Region Primary Market Drawing Status Estimate …" at bounding box center [773, 195] width 1165 height 212
drag, startPoint x: 1126, startPoint y: 71, endPoint x: 1128, endPoint y: 90, distance: 19.2
click at [1126, 71] on icon at bounding box center [1126, 74] width 12 height 12
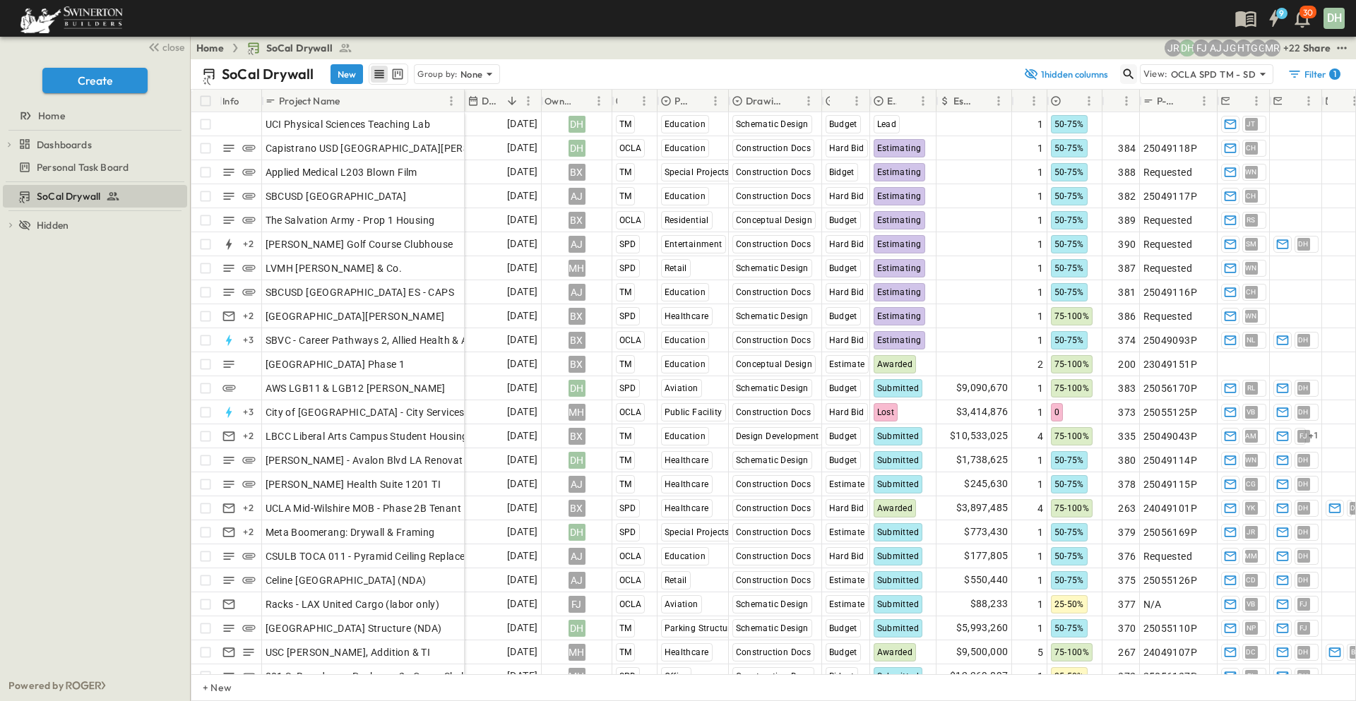
click at [1131, 68] on icon "button" at bounding box center [1128, 74] width 14 height 14
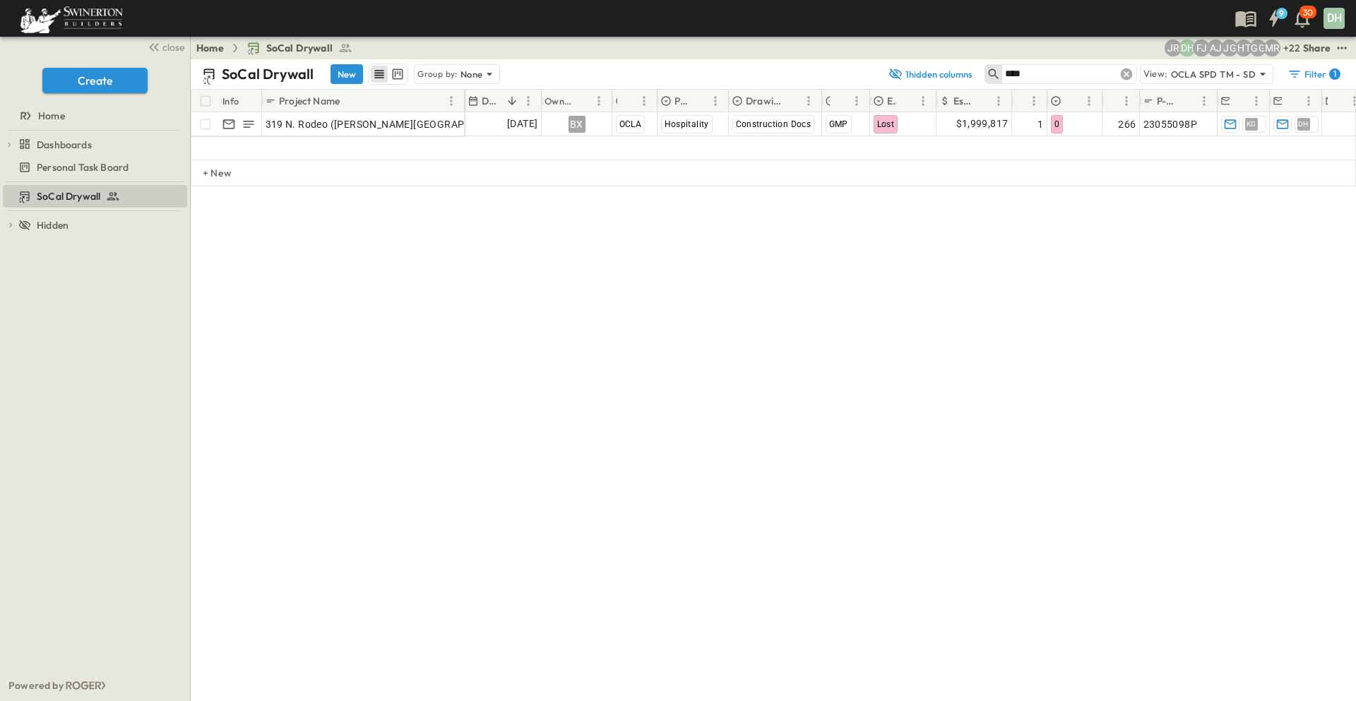
type input "****"
click at [1129, 74] on icon at bounding box center [1126, 74] width 14 height 14
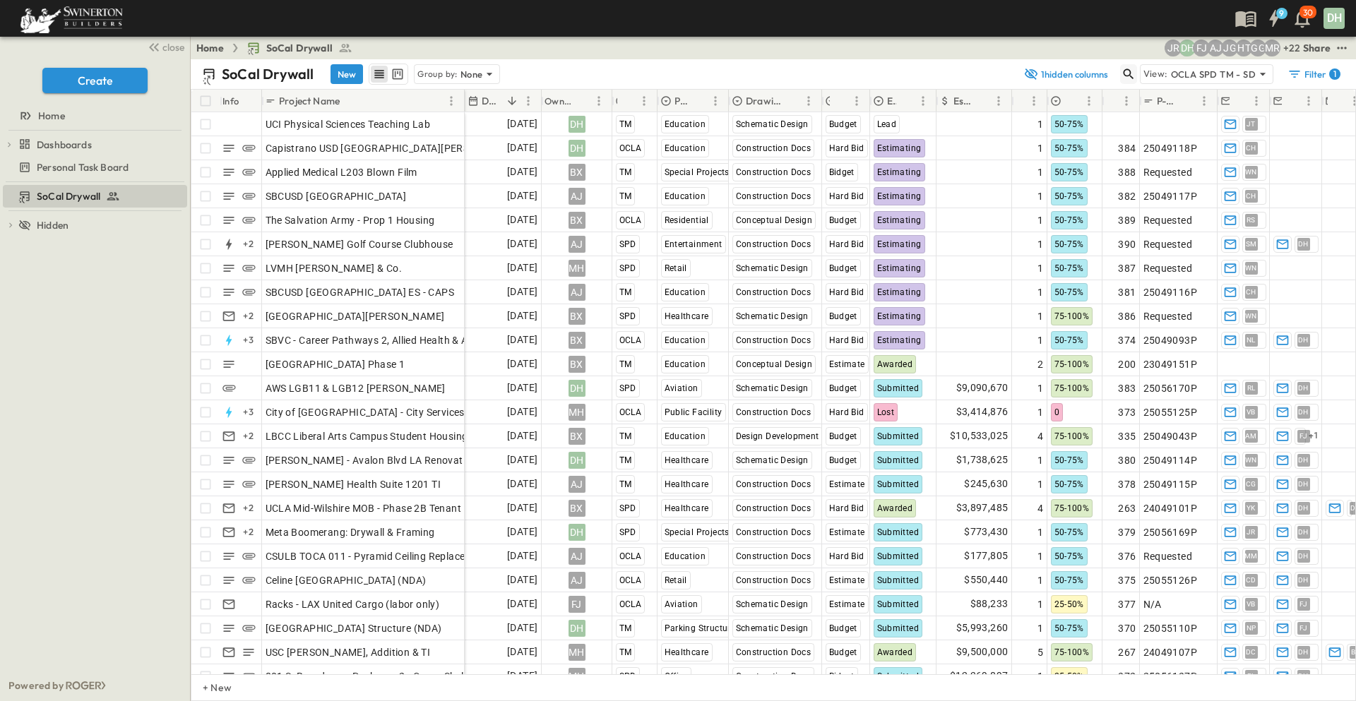
click at [1131, 73] on icon "button" at bounding box center [1128, 74] width 14 height 14
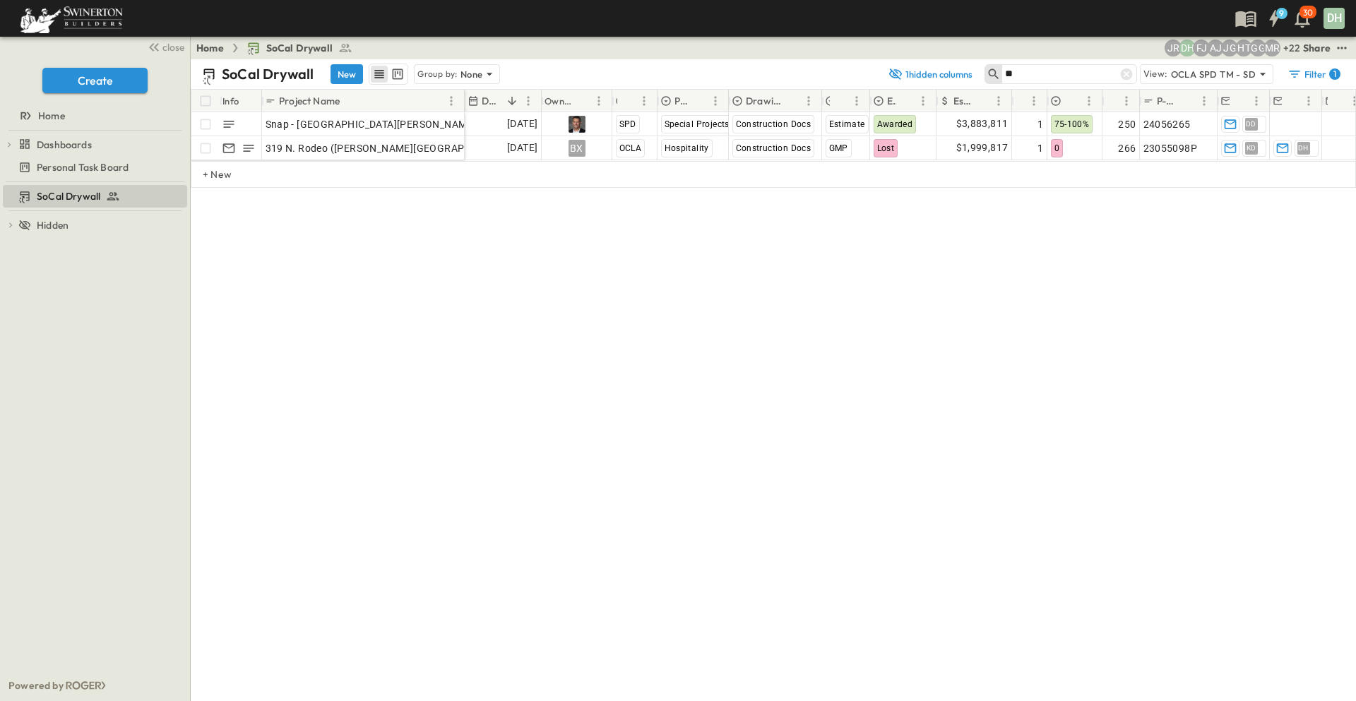
type input "*"
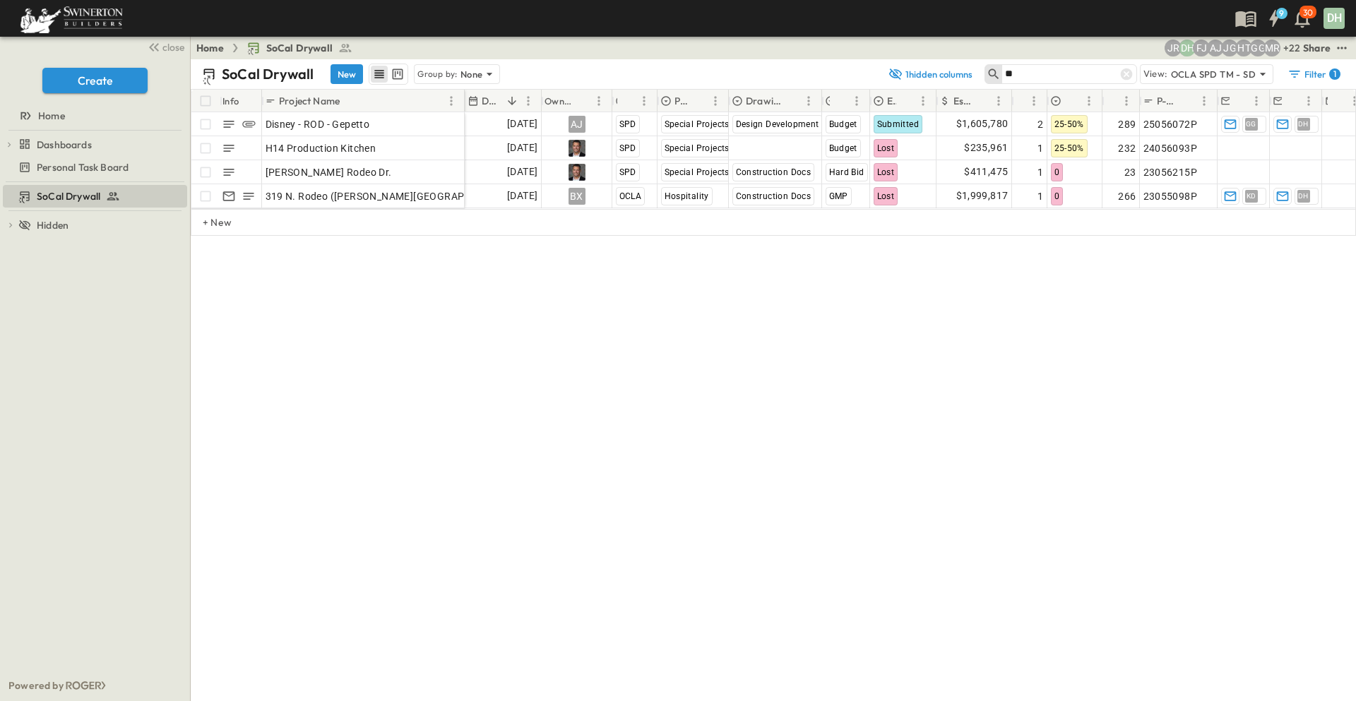
type input "*"
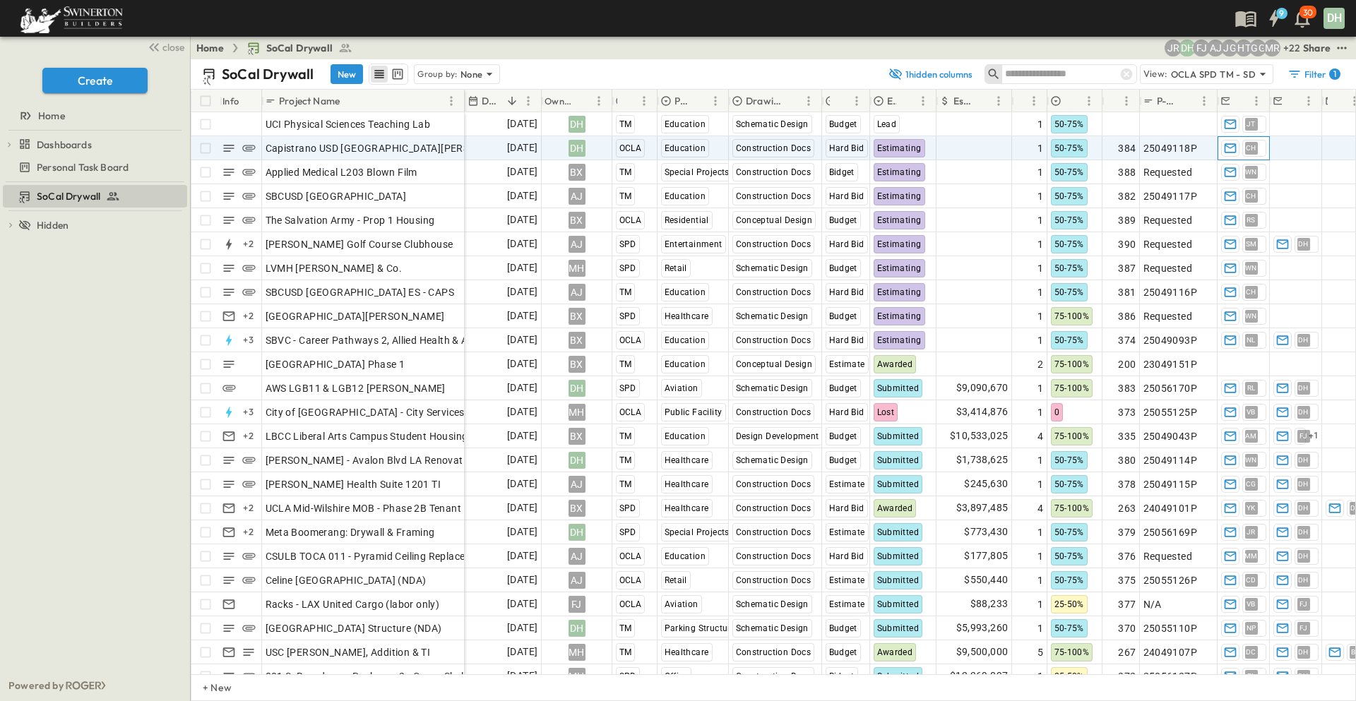
click at [1252, 148] on span "CH" at bounding box center [1251, 148] width 11 height 1
click at [452, 143] on p "OPEN" at bounding box center [449, 146] width 24 height 11
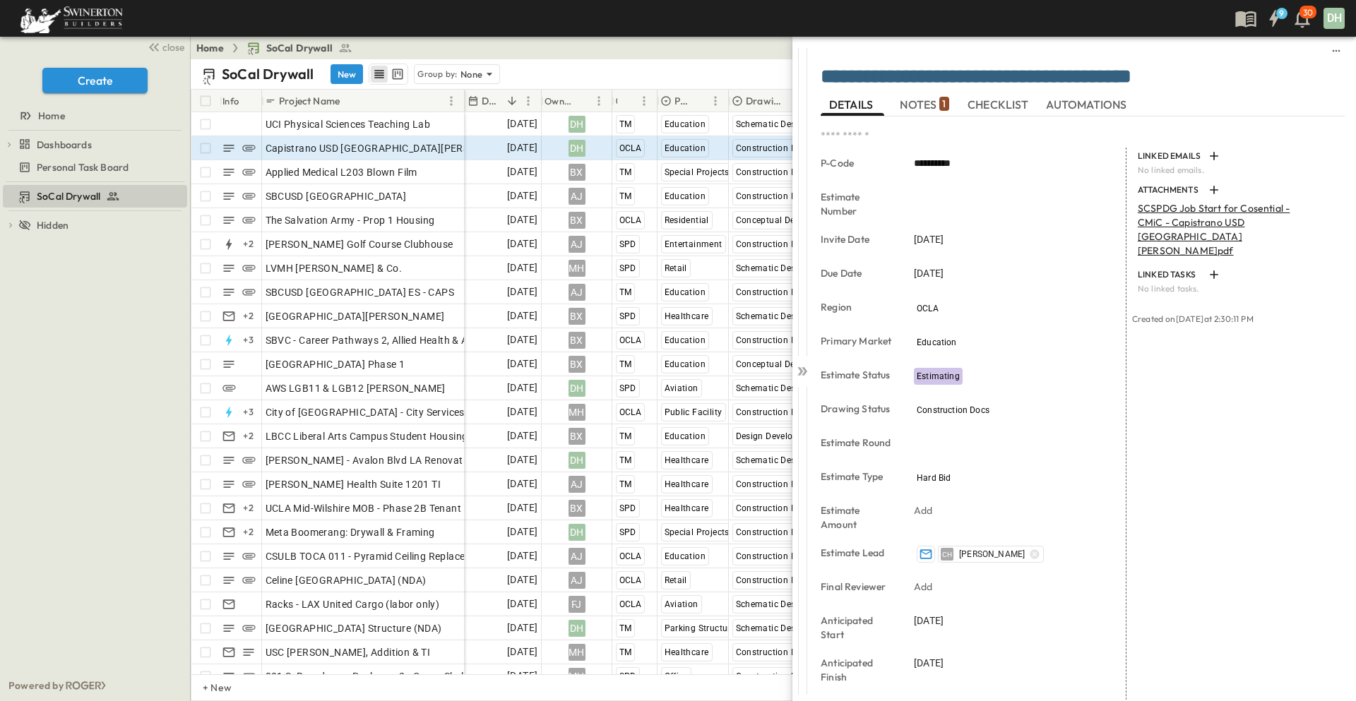
click at [921, 103] on span "NOTES 1" at bounding box center [924, 104] width 49 height 13
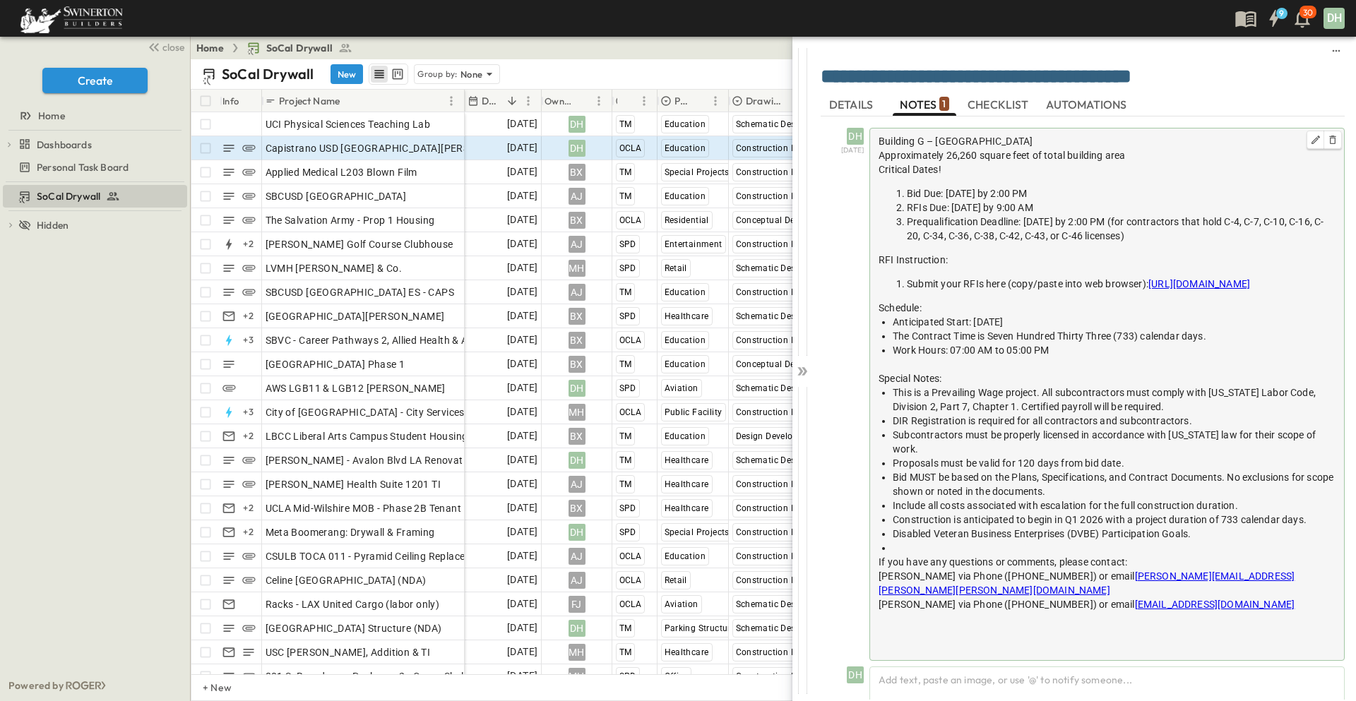
click at [1148, 290] on span "https://app.smartsheet.com/b/form/01991c27cf9c7ce5a5128d9ae9e4bc75" at bounding box center [1199, 283] width 102 height 11
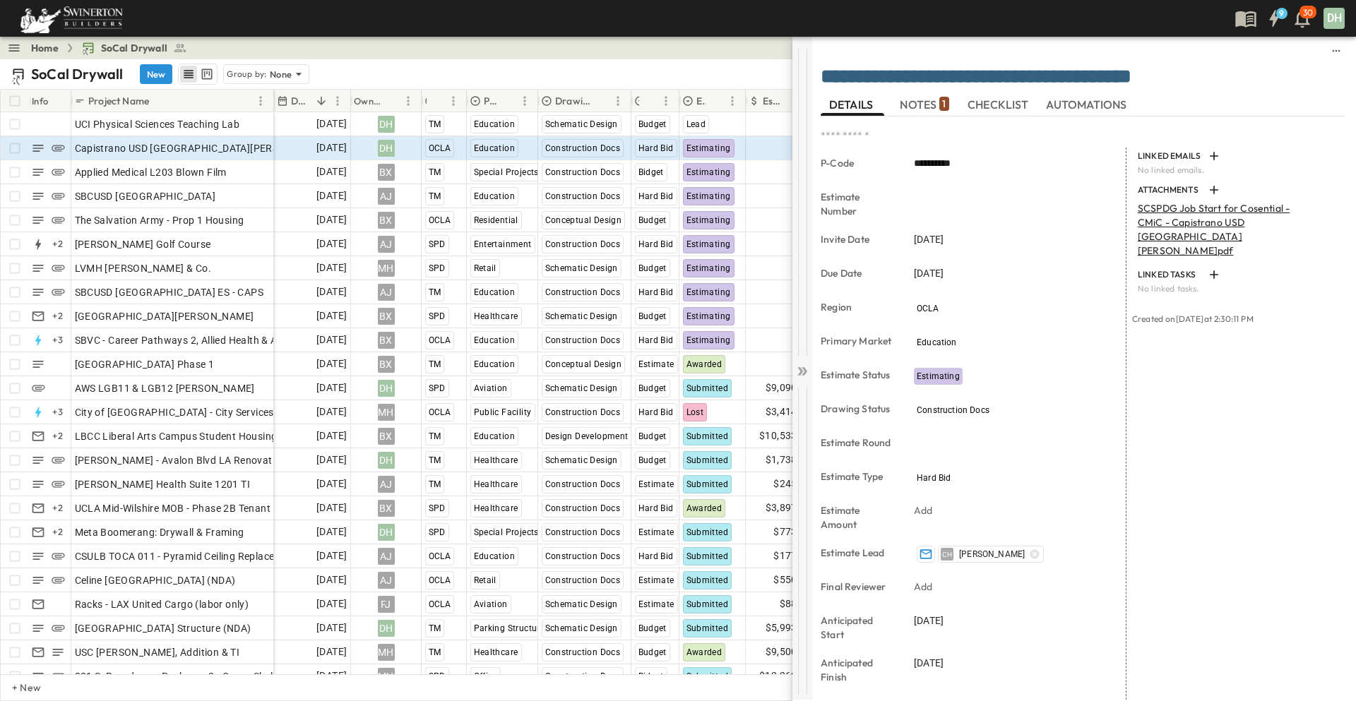
click at [801, 373] on icon at bounding box center [800, 371] width 6 height 8
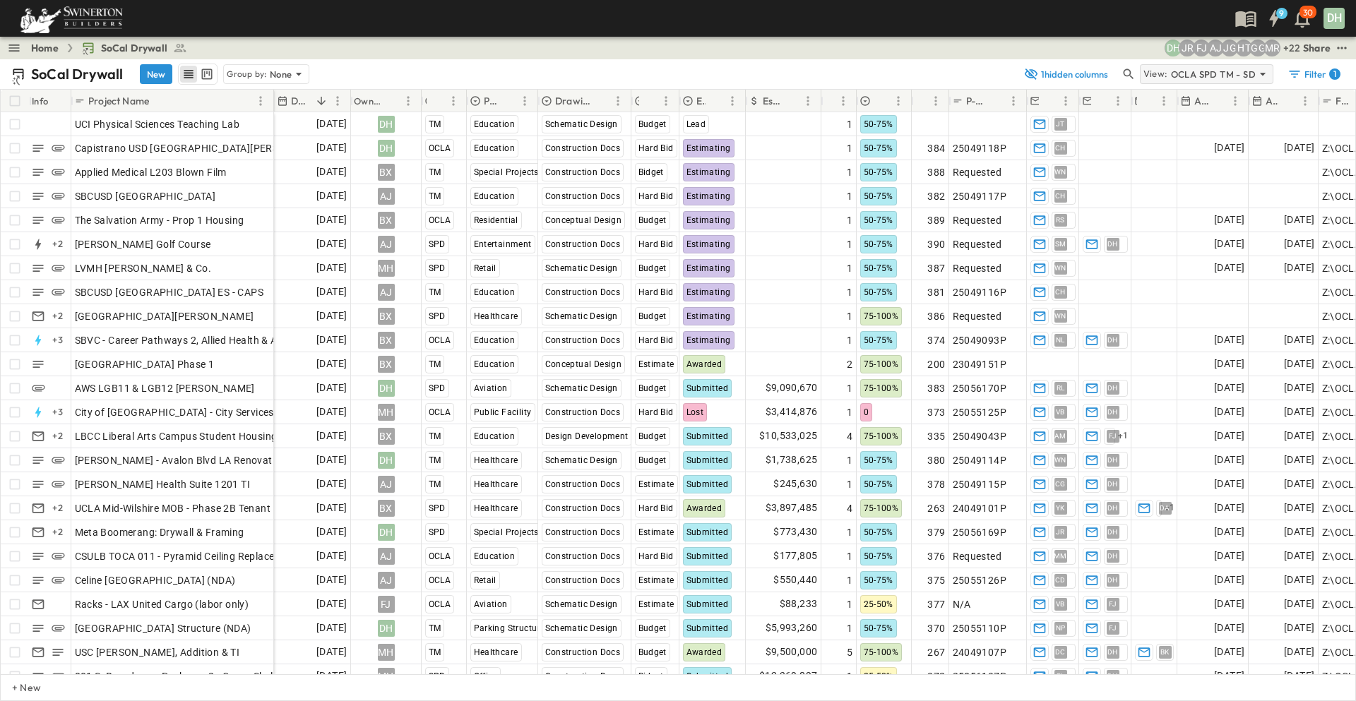
click at [1222, 74] on p "OCLA SPD TM - SD" at bounding box center [1213, 74] width 85 height 14
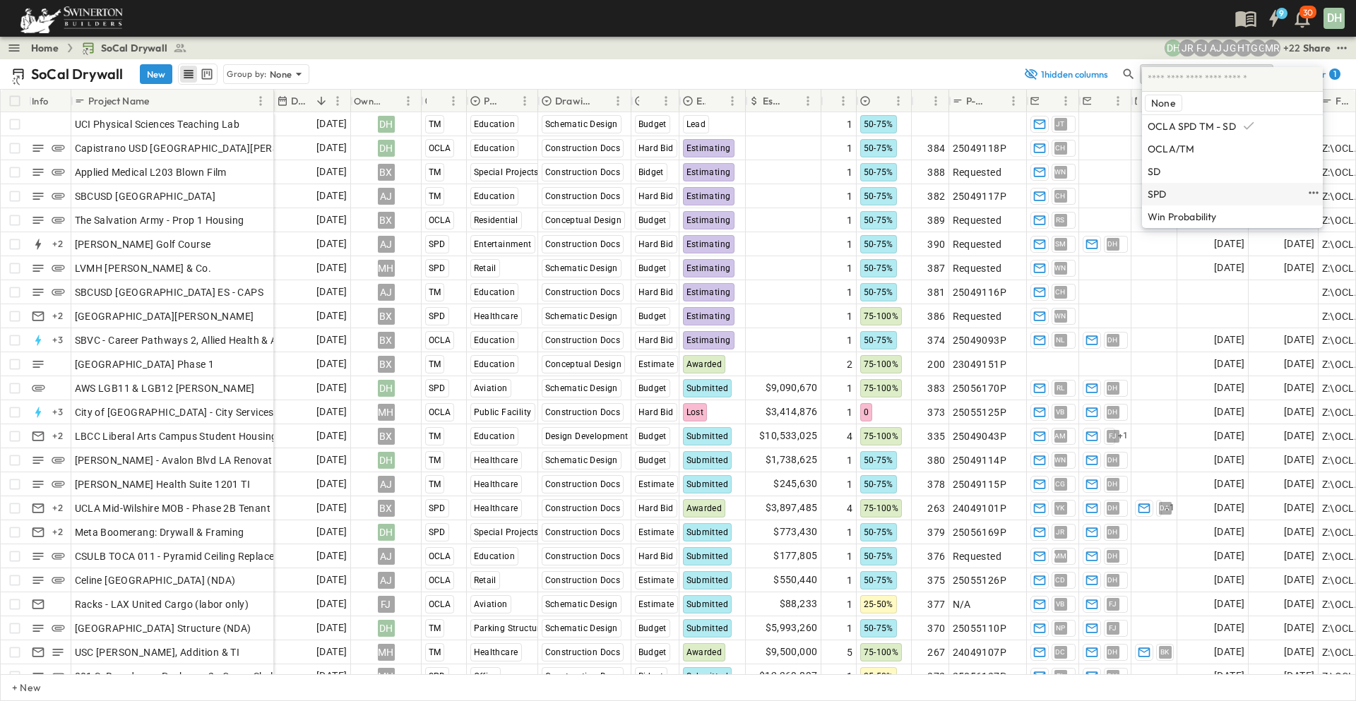
click at [1157, 193] on p "SPD" at bounding box center [1156, 194] width 19 height 11
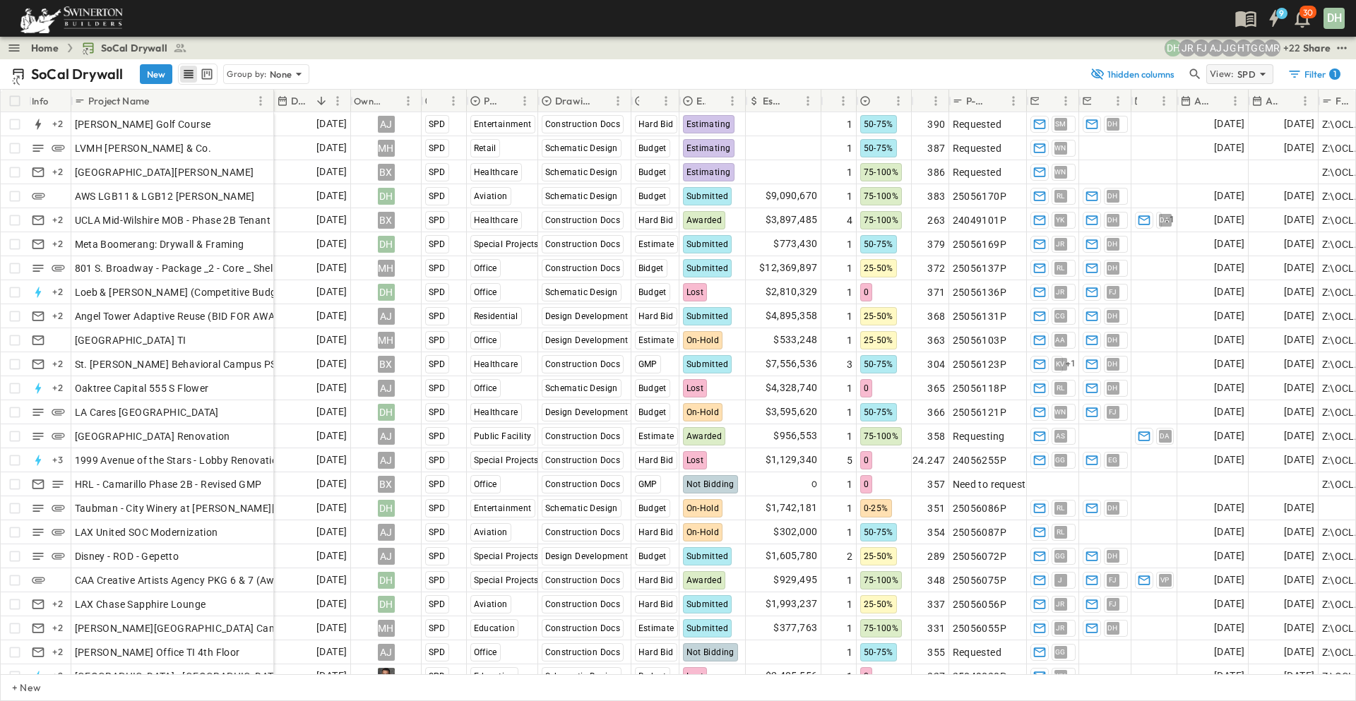
click at [1266, 71] on icon at bounding box center [1263, 74] width 14 height 14
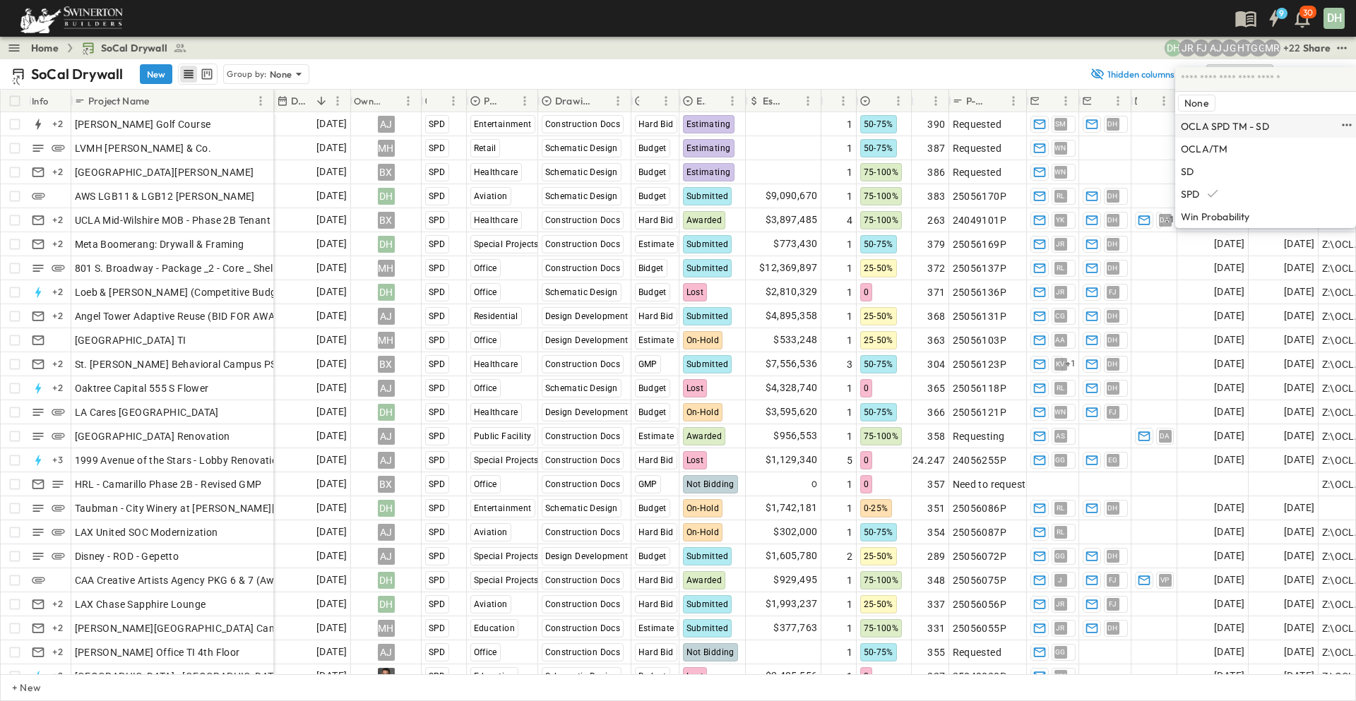
click at [1212, 125] on p "OCLA SPD TM - SD" at bounding box center [1225, 126] width 88 height 11
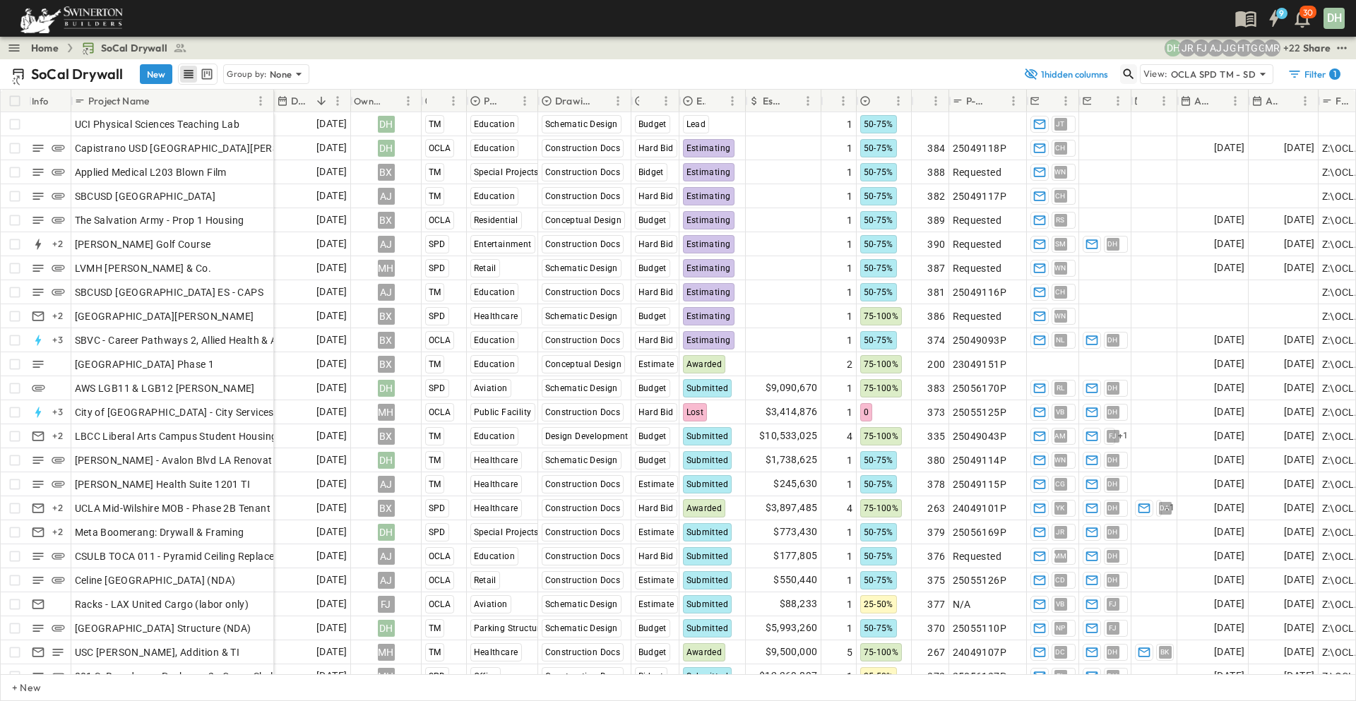
click at [1129, 73] on icon "button" at bounding box center [1128, 74] width 14 height 14
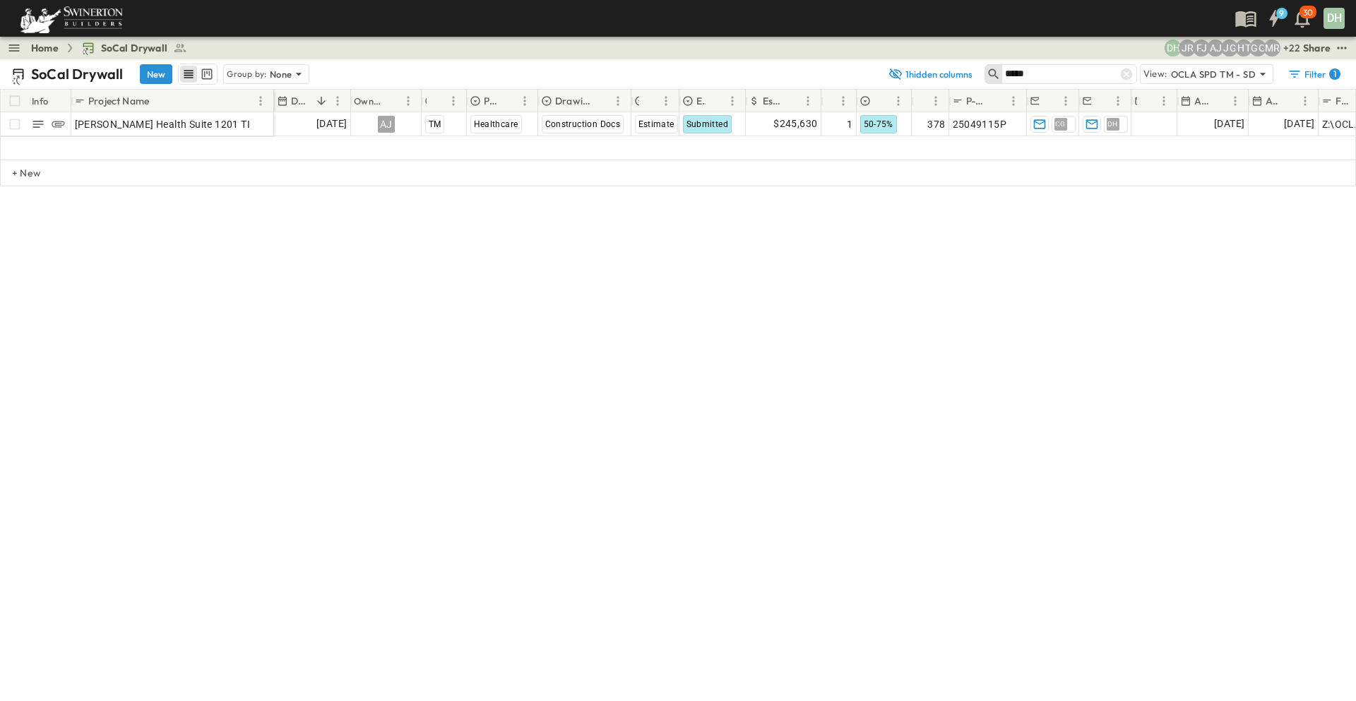
type input "*****"
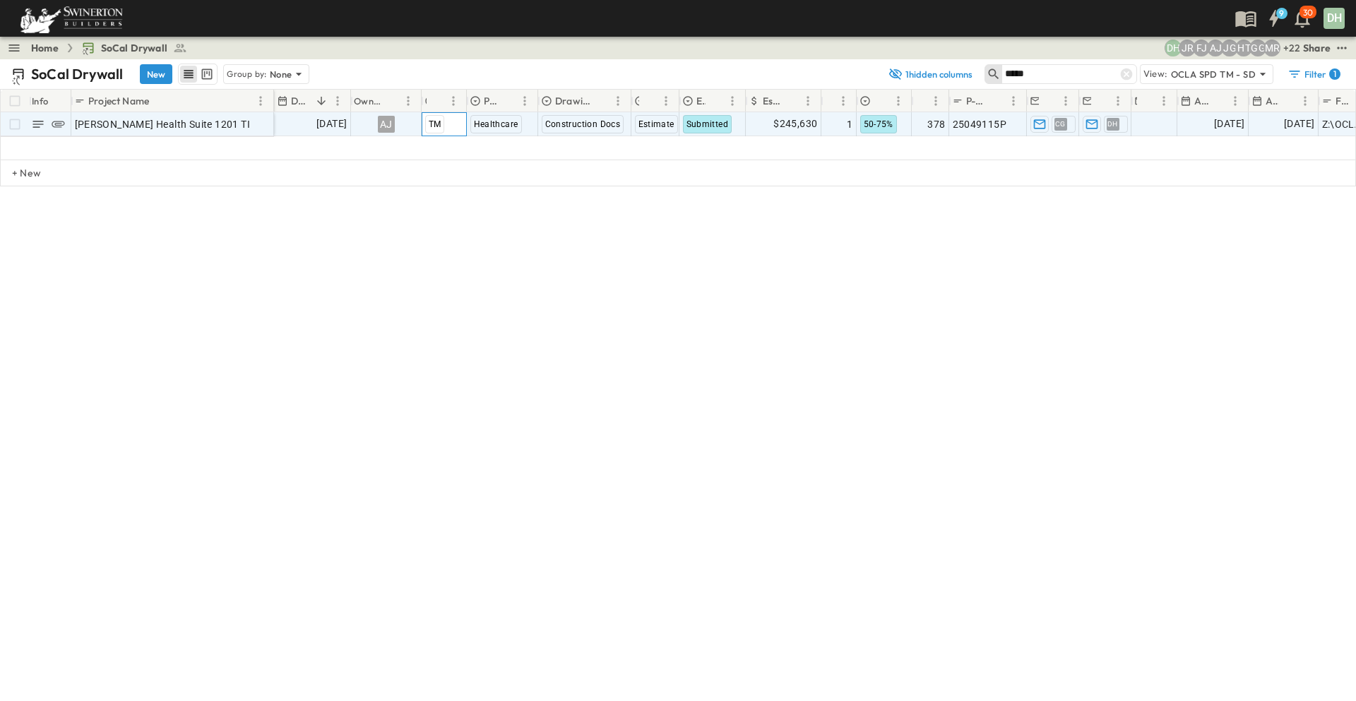
click at [436, 124] on span "TM" at bounding box center [435, 124] width 13 height 10
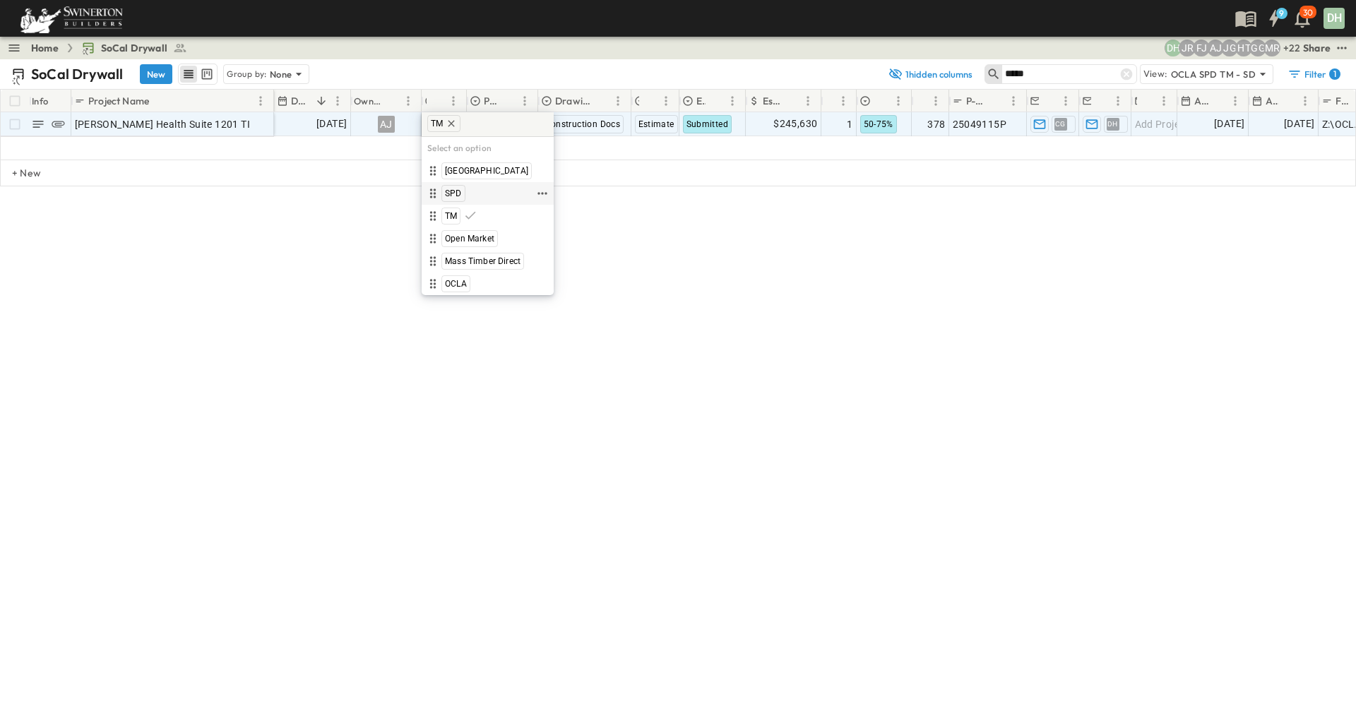
click at [453, 193] on span "SPD" at bounding box center [453, 193] width 17 height 11
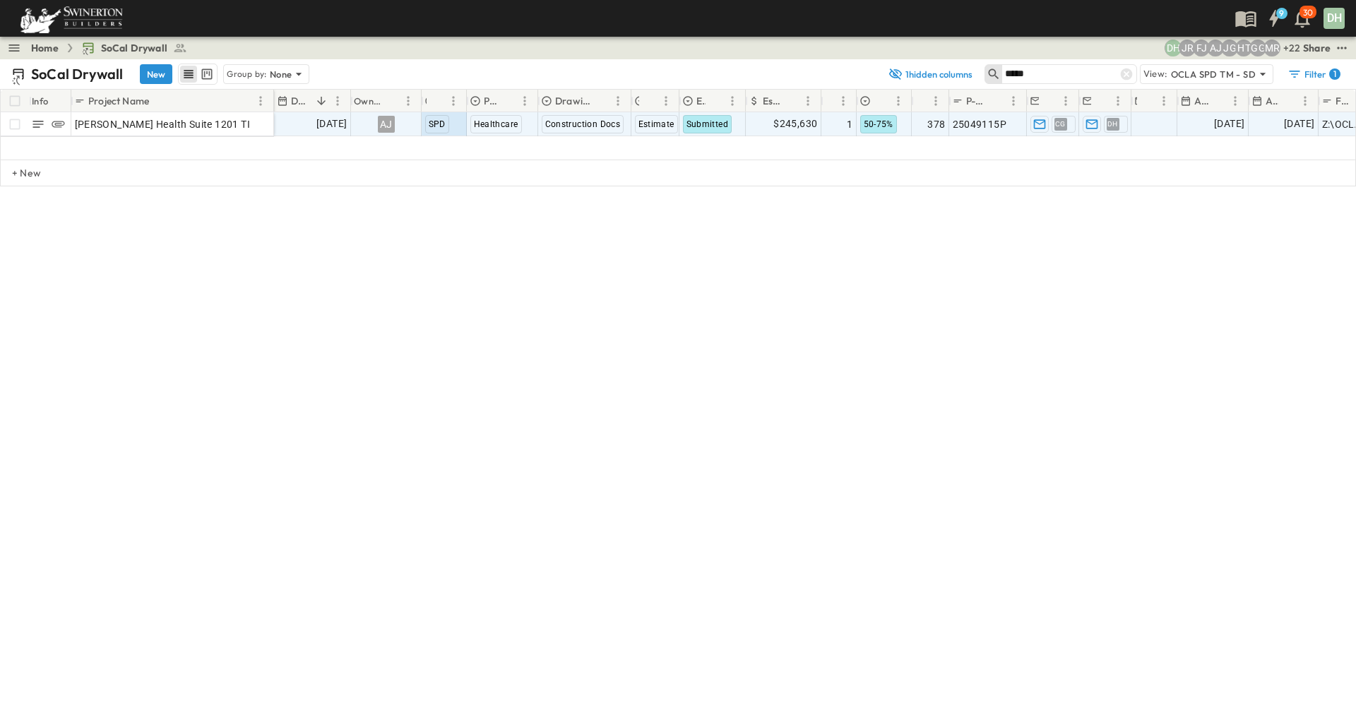
click at [897, 302] on div "SoCal Drywall New Group by: None 1 hidden columns ***** View: OCLA SPD TM - SD …" at bounding box center [678, 380] width 1356 height 642
click at [1128, 72] on icon at bounding box center [1126, 74] width 12 height 12
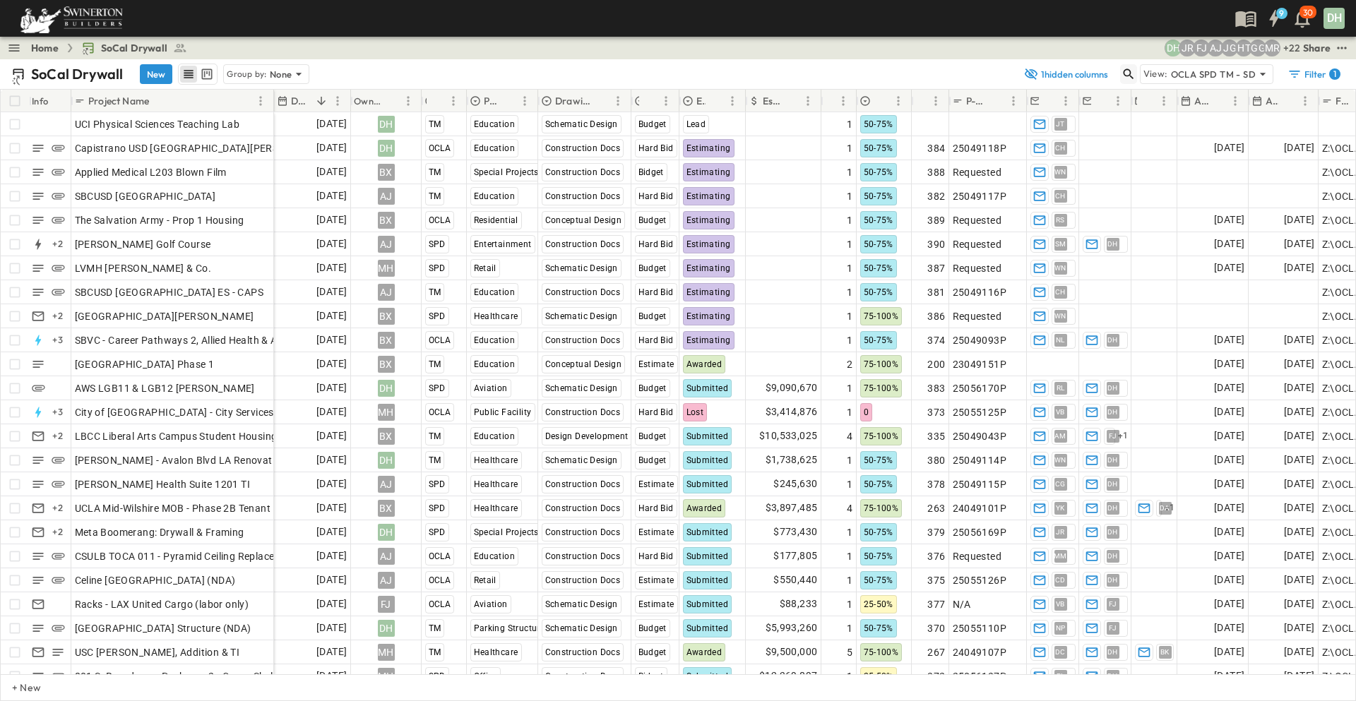
click at [1130, 77] on icon "button" at bounding box center [1128, 74] width 14 height 14
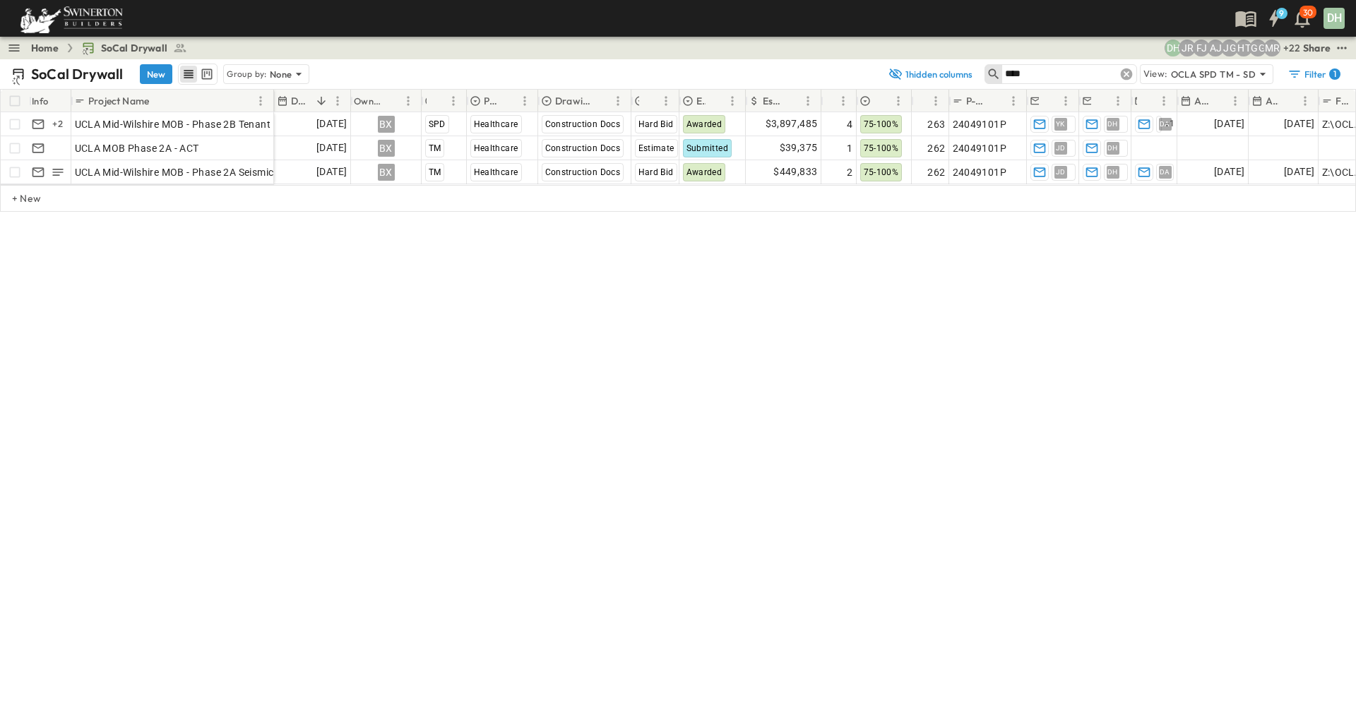
type input "****"
click at [1126, 73] on icon at bounding box center [1126, 74] width 12 height 12
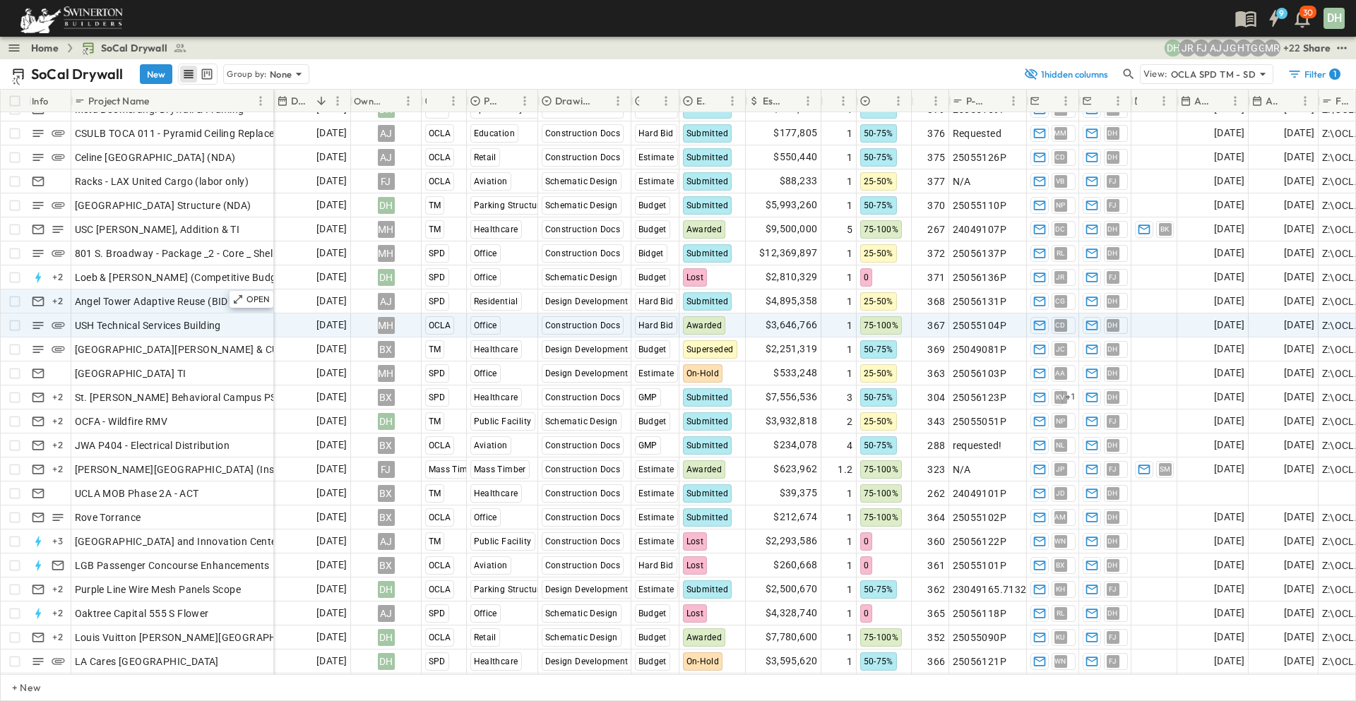
scroll to position [424, 0]
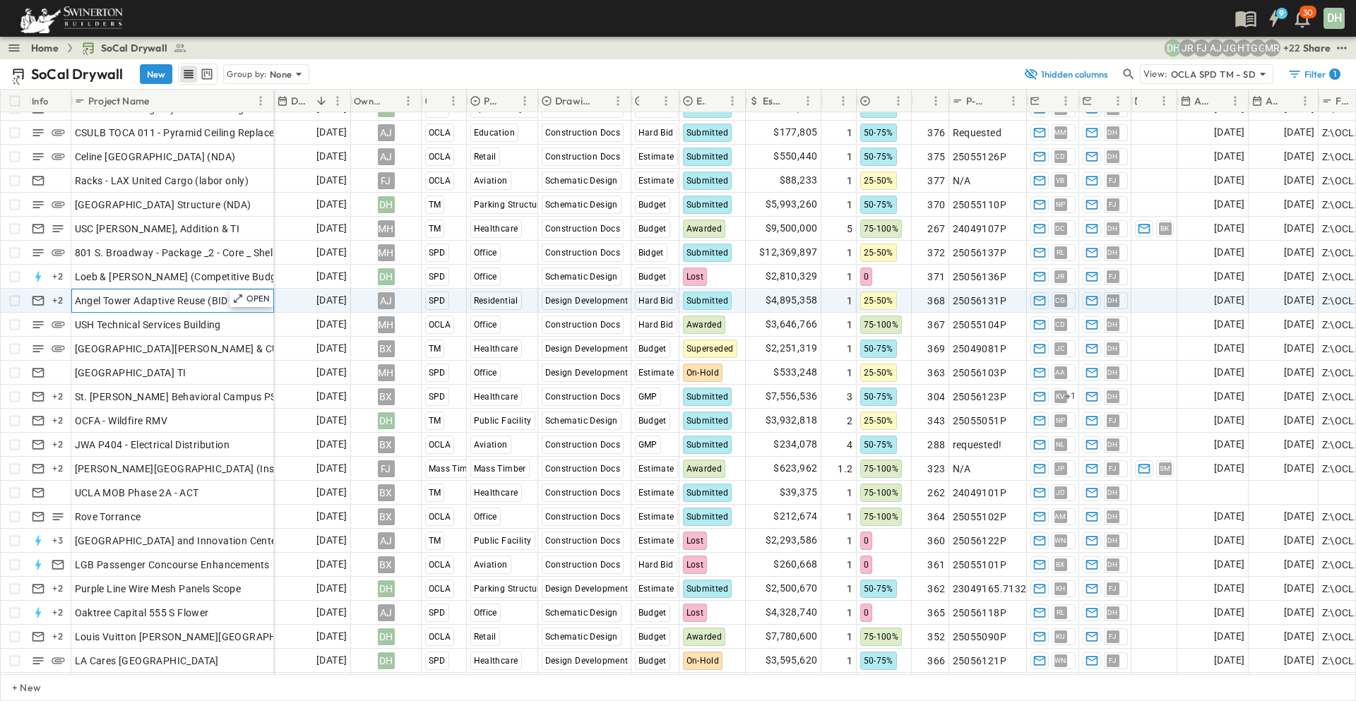
click at [193, 299] on span "Angel Tower Adaptive Reuse (BID FOR AWARD)" at bounding box center [183, 301] width 217 height 14
click at [905, 301] on div "25-50%" at bounding box center [884, 301] width 54 height 23
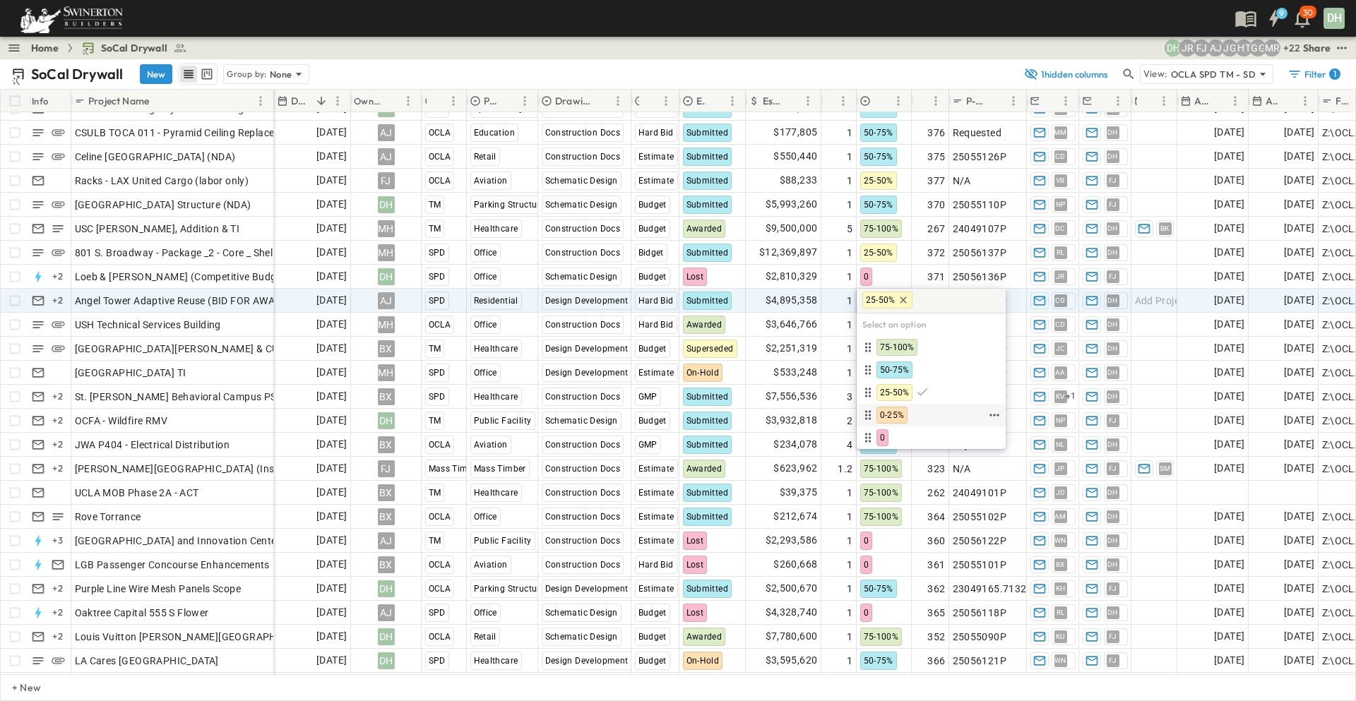
click at [901, 417] on span "0-25%" at bounding box center [892, 415] width 24 height 11
click at [936, 416] on div "0-25%" at bounding box center [919, 415] width 121 height 17
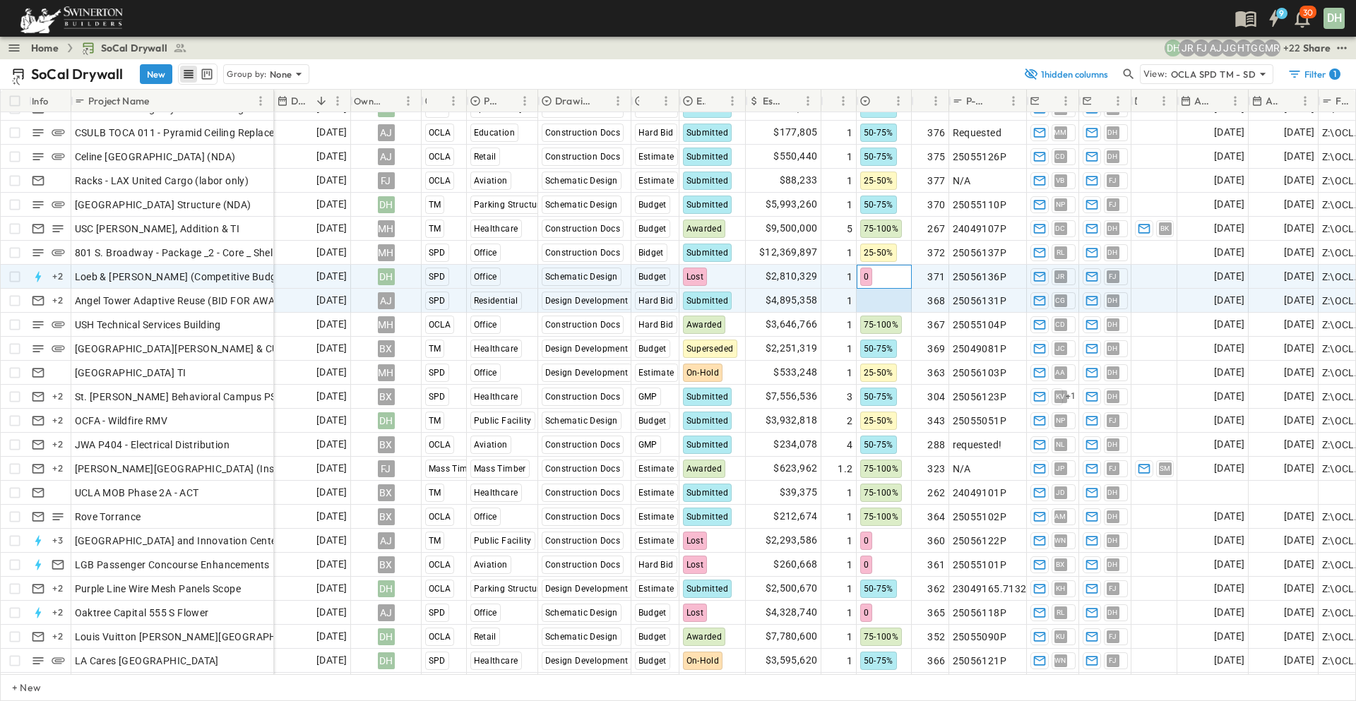
click at [895, 276] on div "0" at bounding box center [884, 277] width 54 height 23
click at [896, 304] on div at bounding box center [884, 301] width 54 height 23
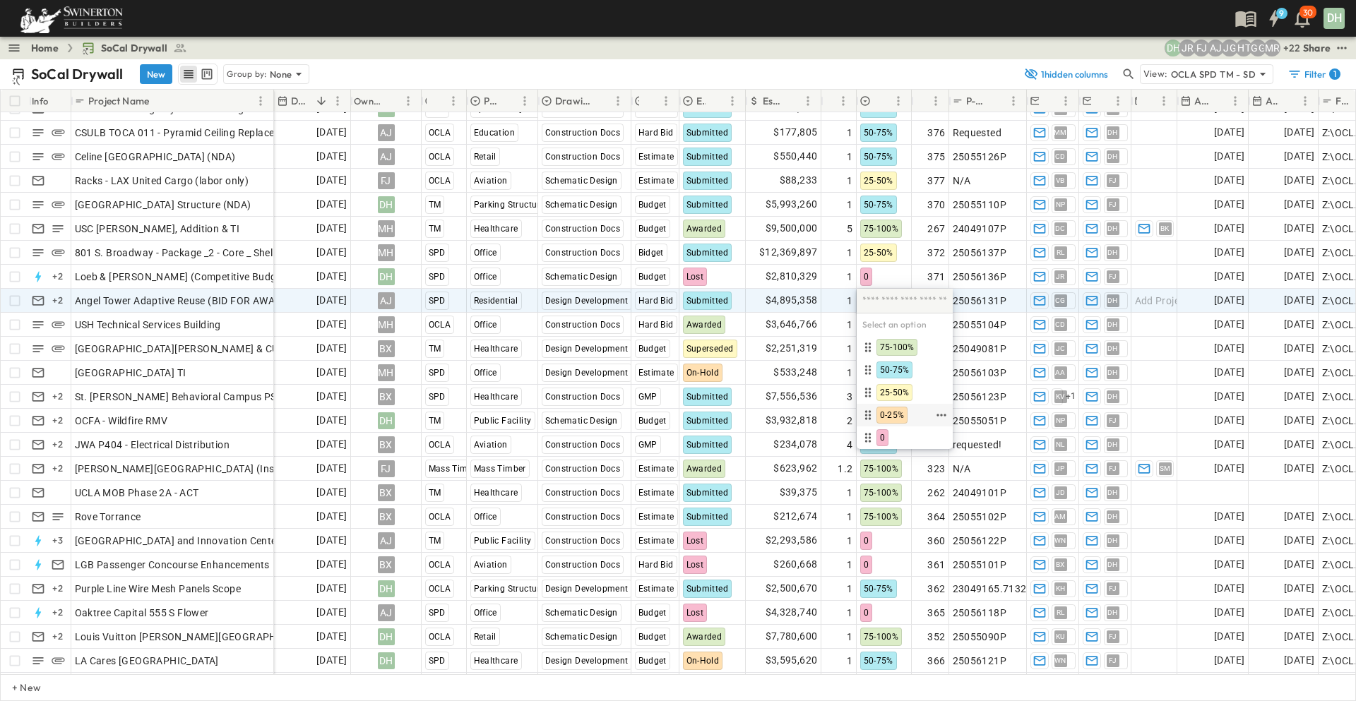
click at [897, 410] on span "0-25%" at bounding box center [892, 415] width 24 height 11
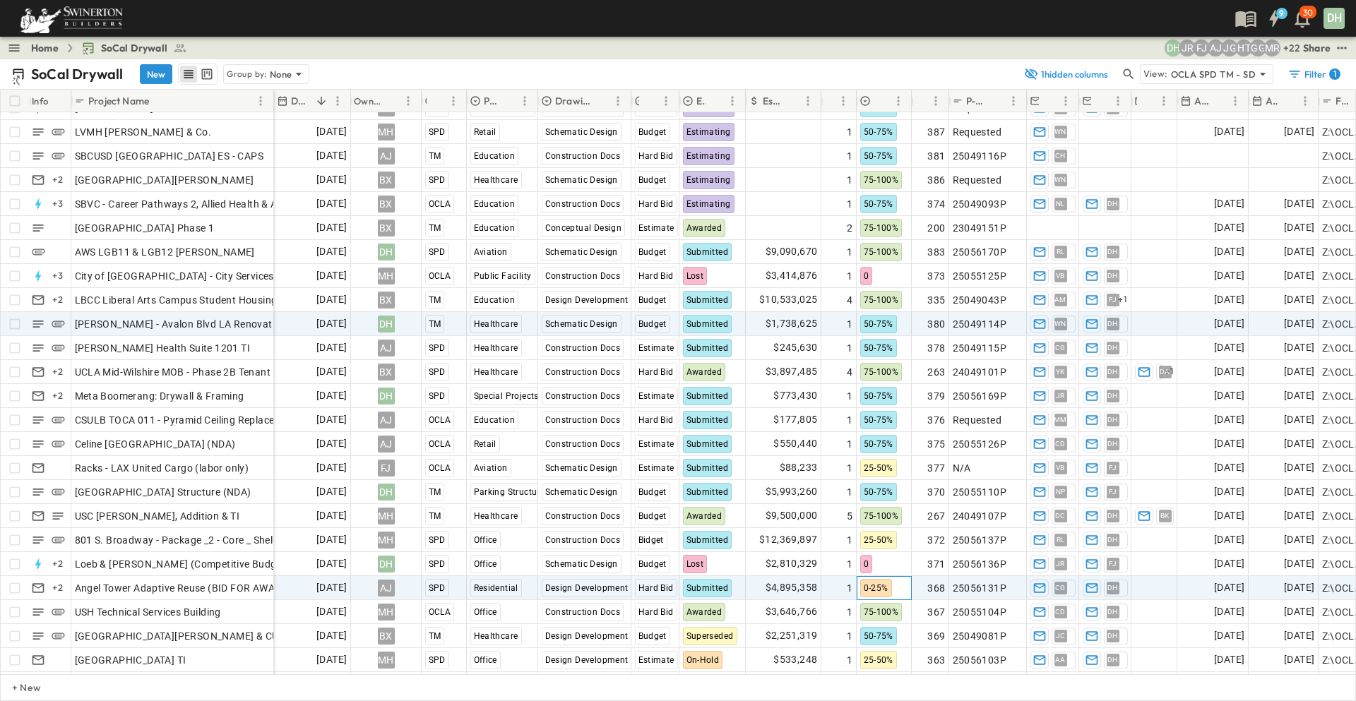
scroll to position [0, 0]
